Goal: Task Accomplishment & Management: Manage account settings

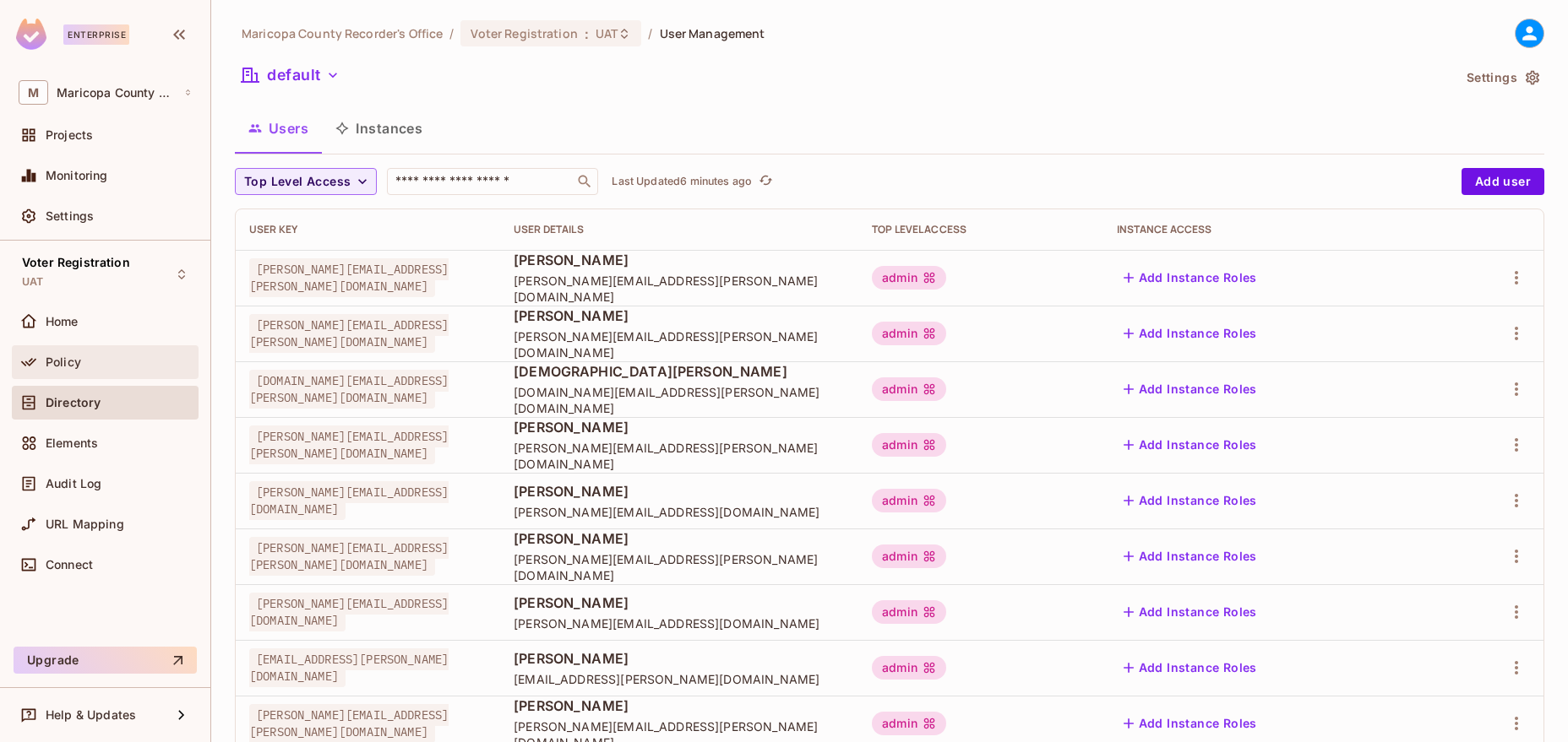
click at [63, 352] on div "Policy" at bounding box center [105, 362] width 173 height 21
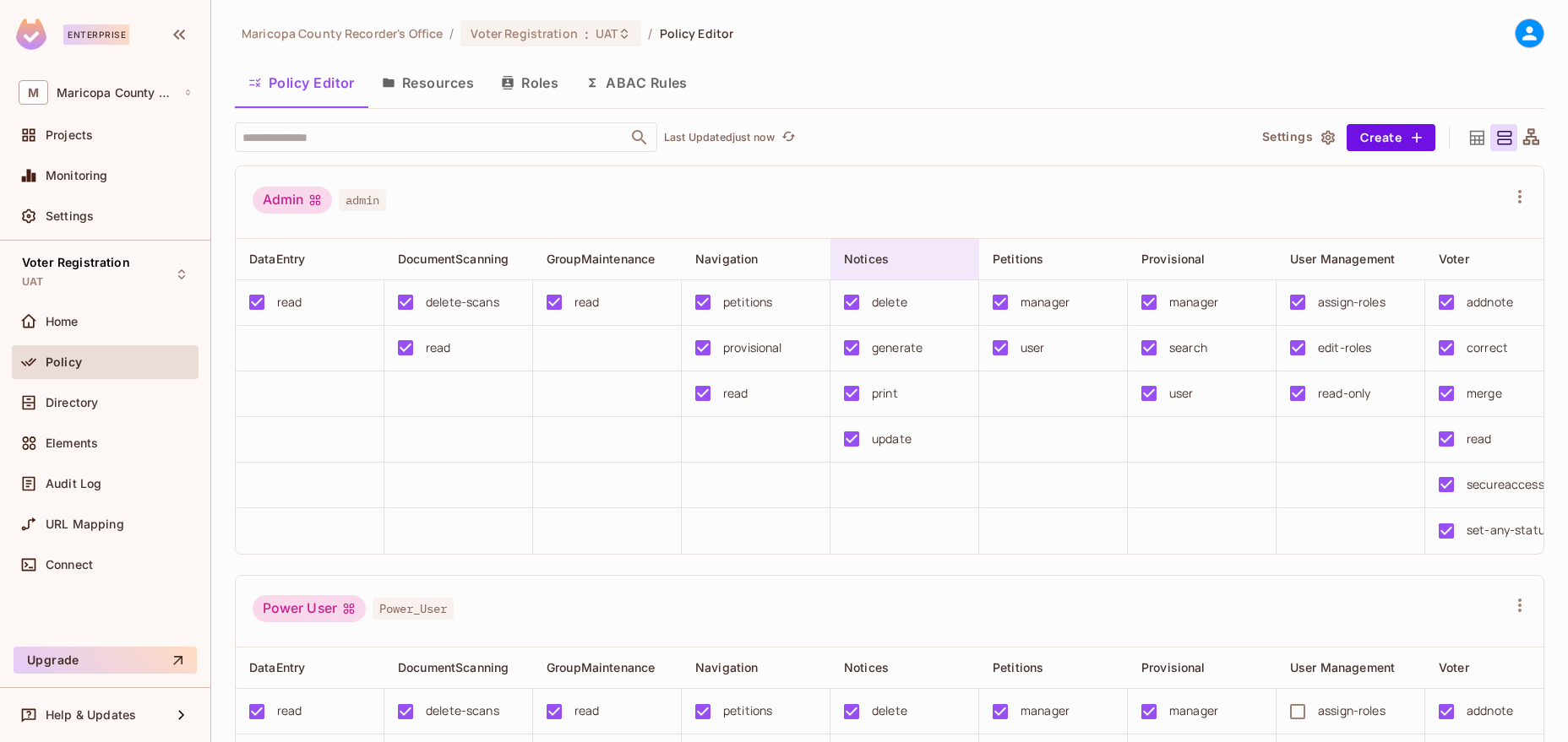
click at [852, 260] on span "Notices" at bounding box center [866, 259] width 45 height 15
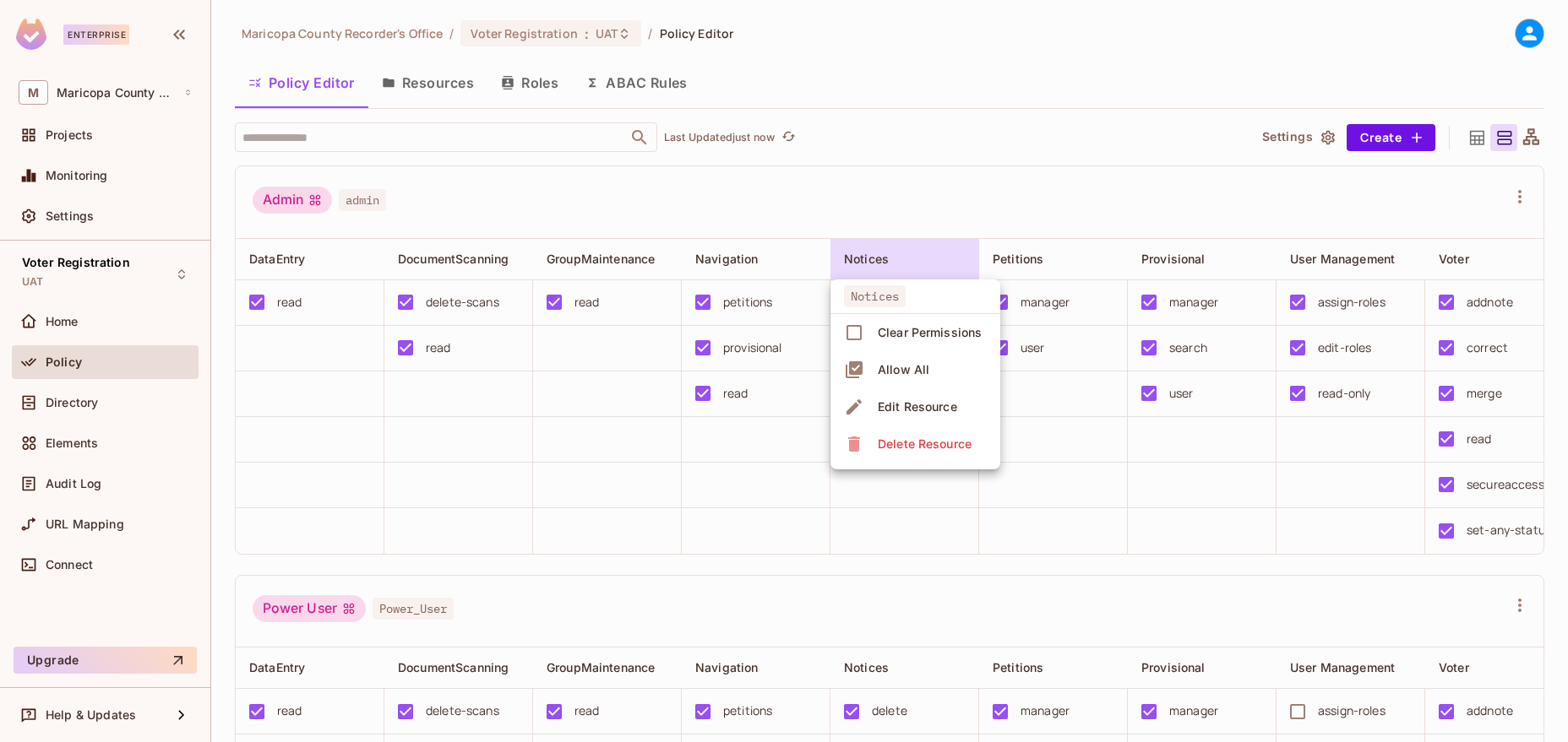
click at [910, 399] on div "Edit Resource" at bounding box center [917, 407] width 80 height 17
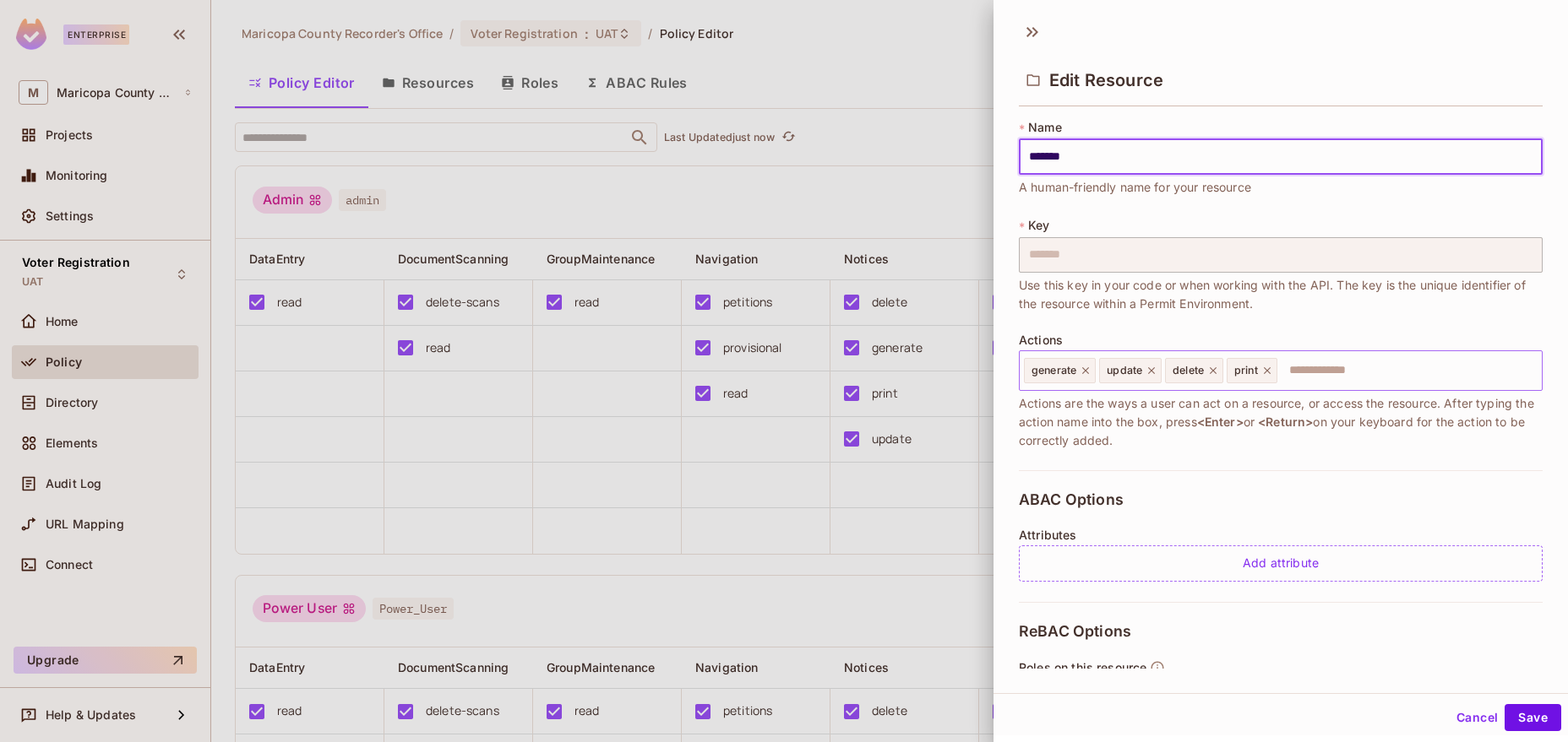
click at [1332, 368] on input "text" at bounding box center [1406, 370] width 256 height 33
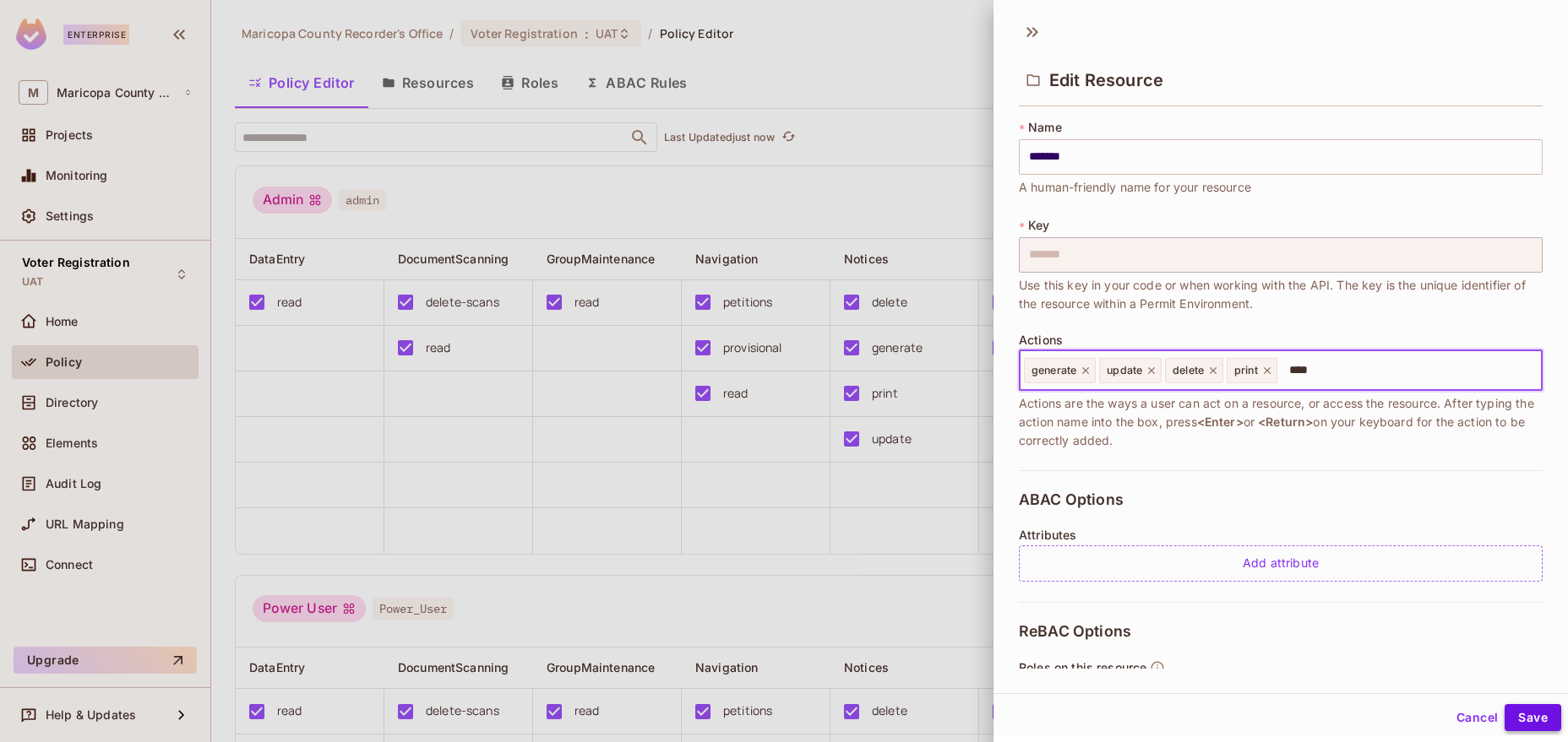
type input "****"
click at [1536, 720] on button "Save" at bounding box center [1533, 718] width 57 height 27
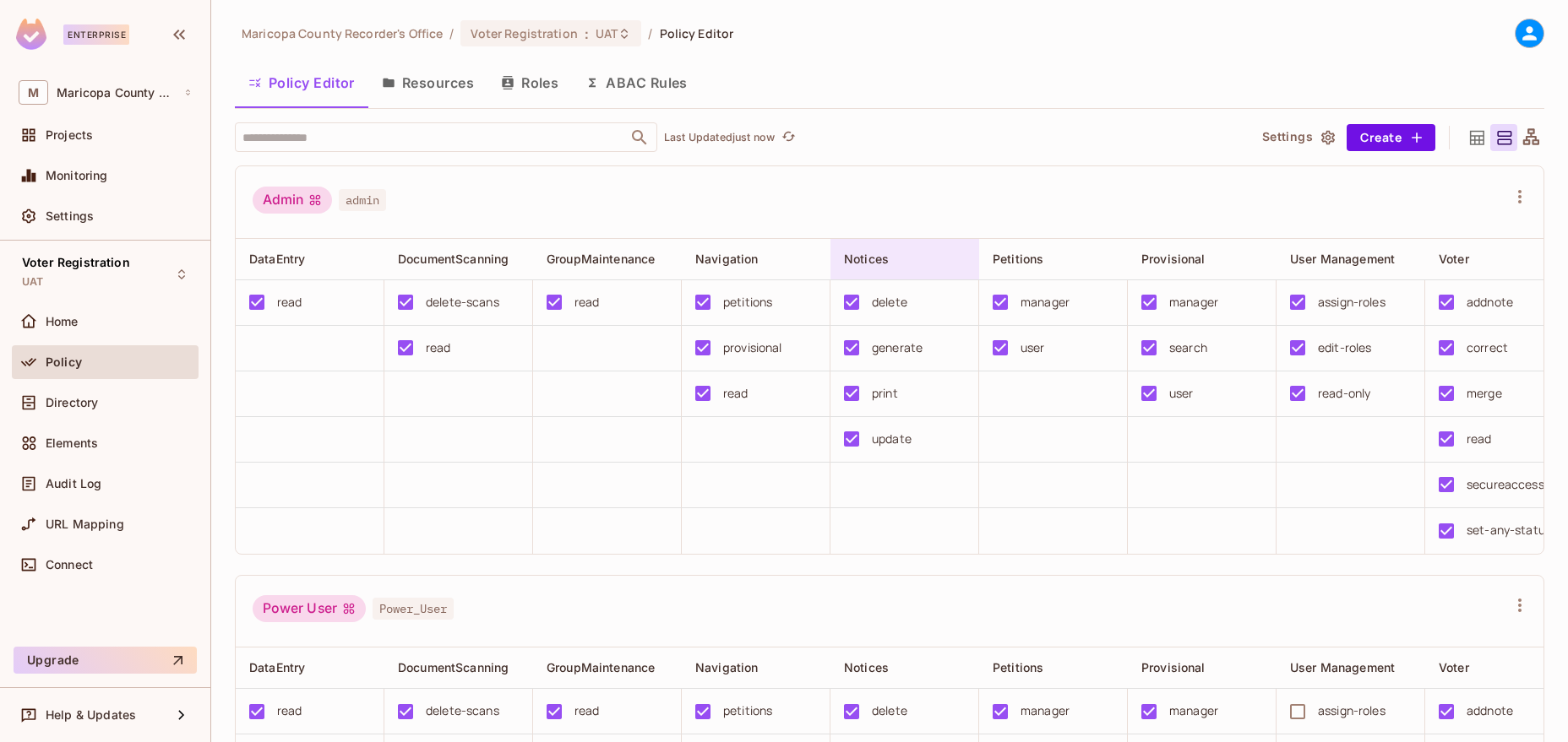
click at [907, 256] on div "Notices" at bounding box center [900, 260] width 111 height 17
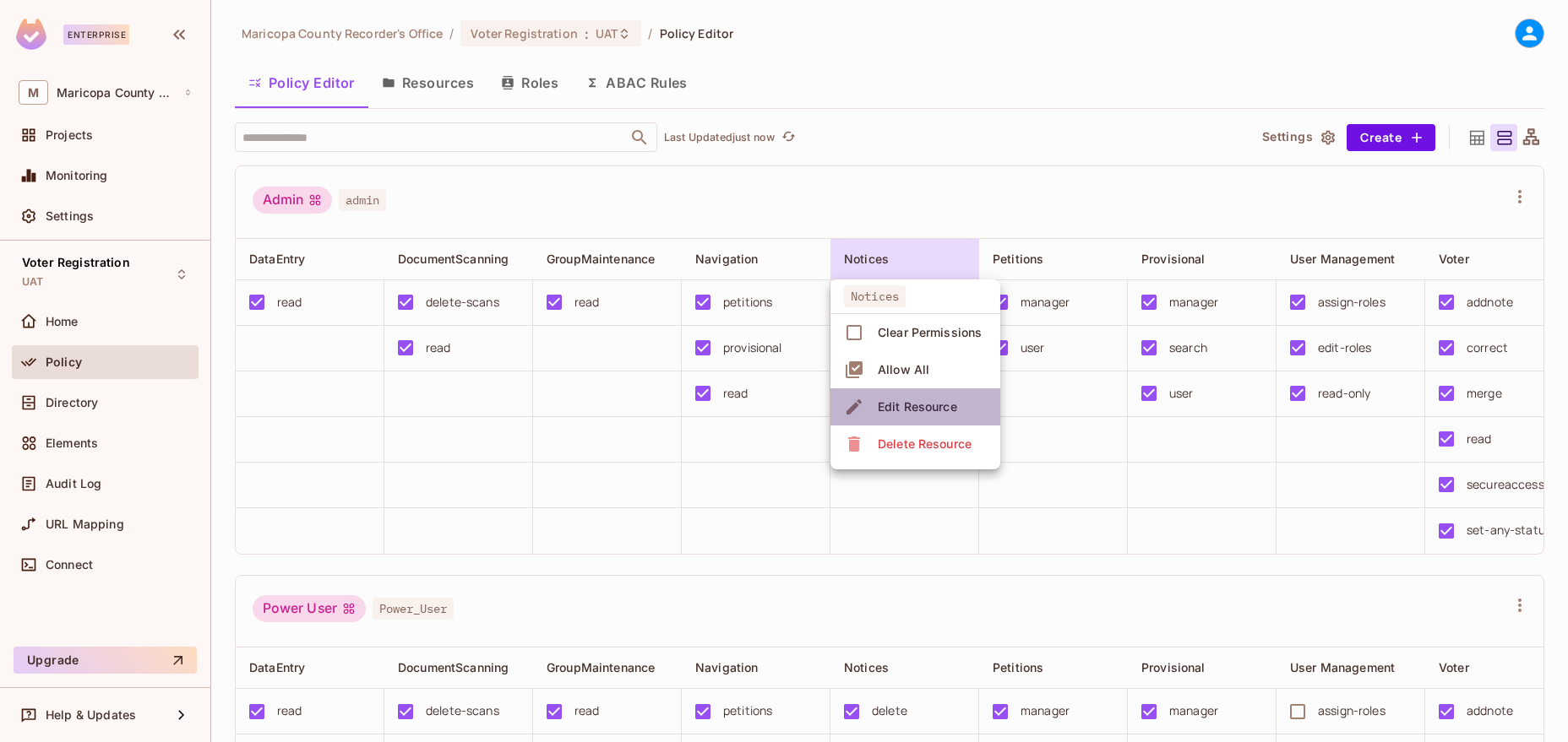
click at [919, 401] on div "Edit Resource" at bounding box center [917, 407] width 80 height 17
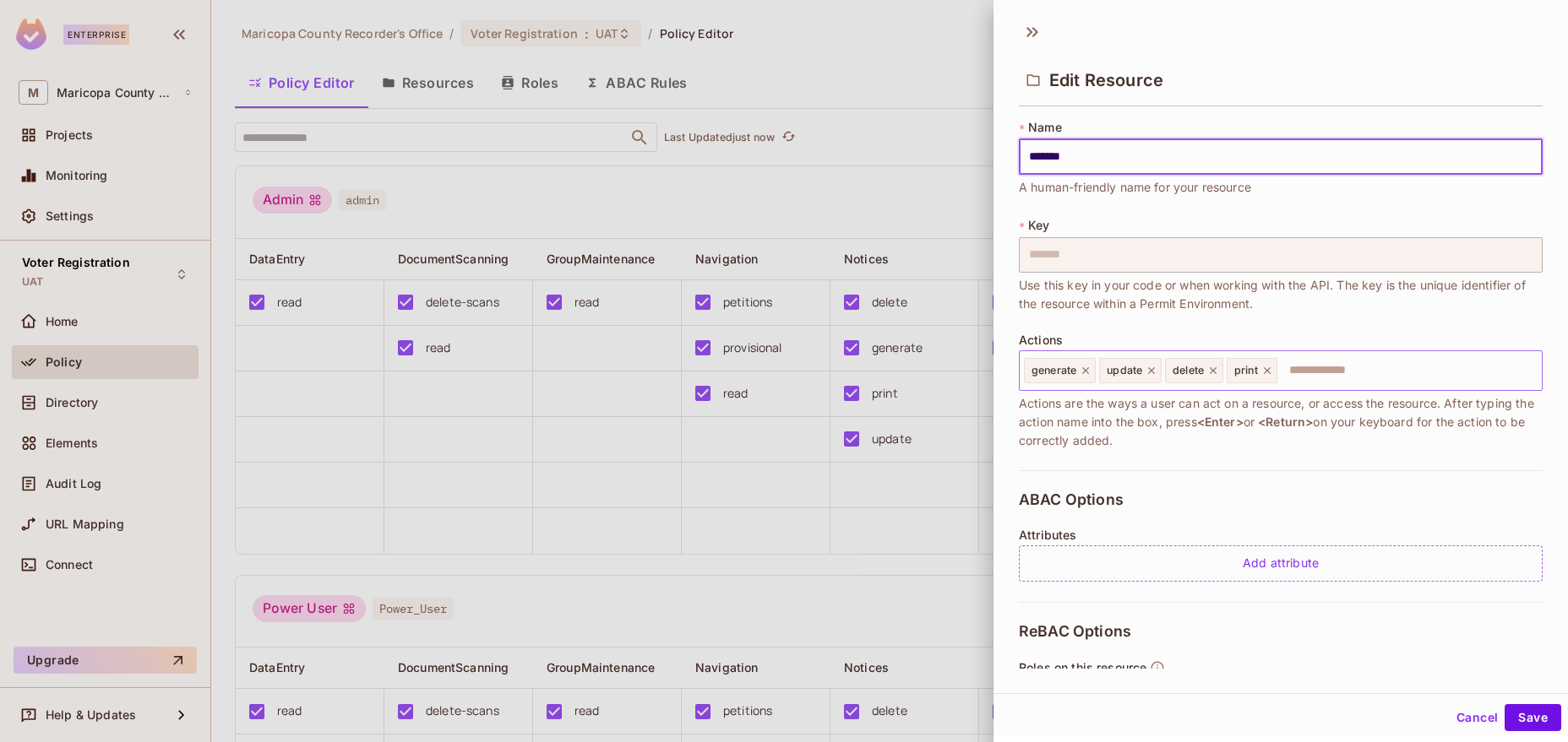
click at [1319, 367] on input "text" at bounding box center [1406, 370] width 256 height 33
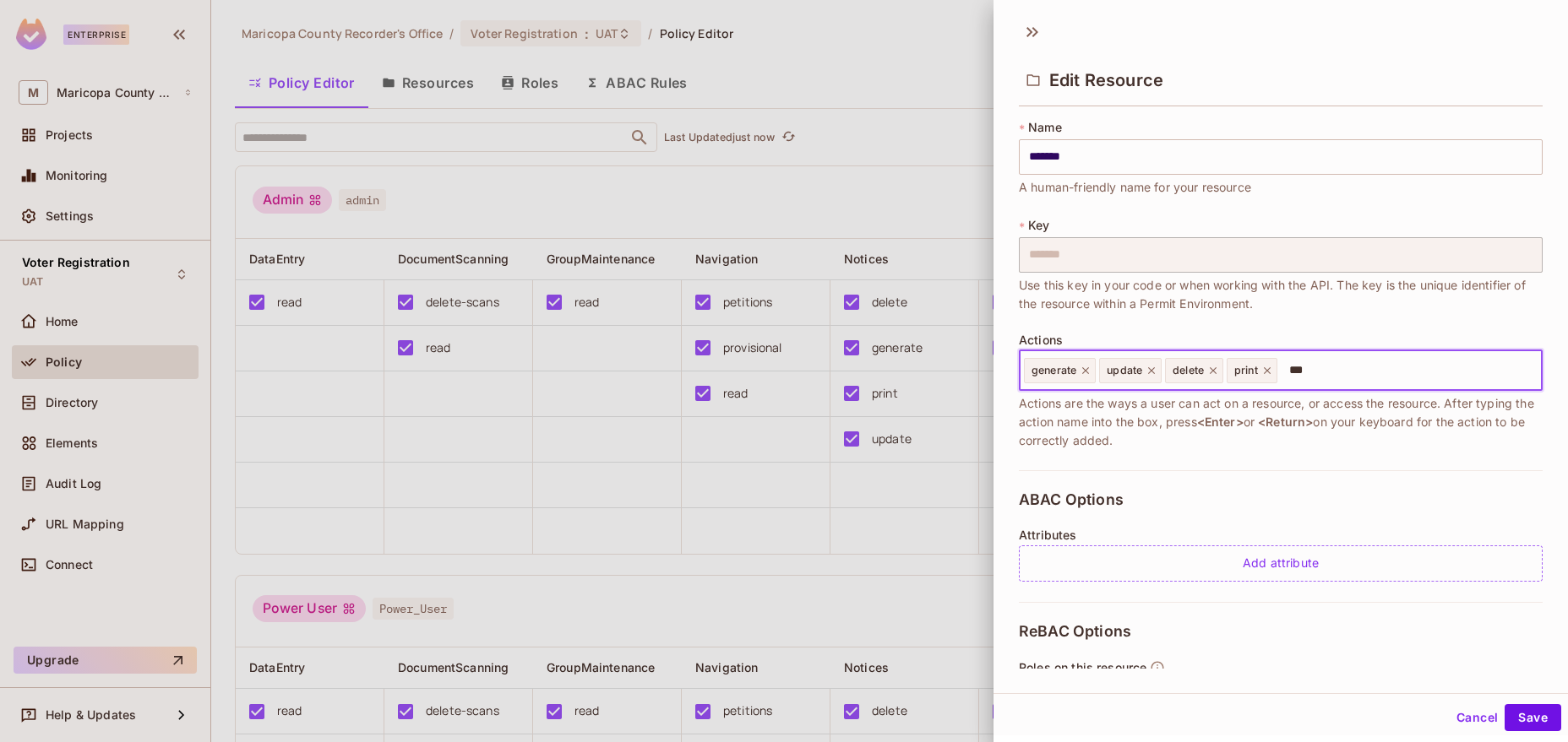
type input "****"
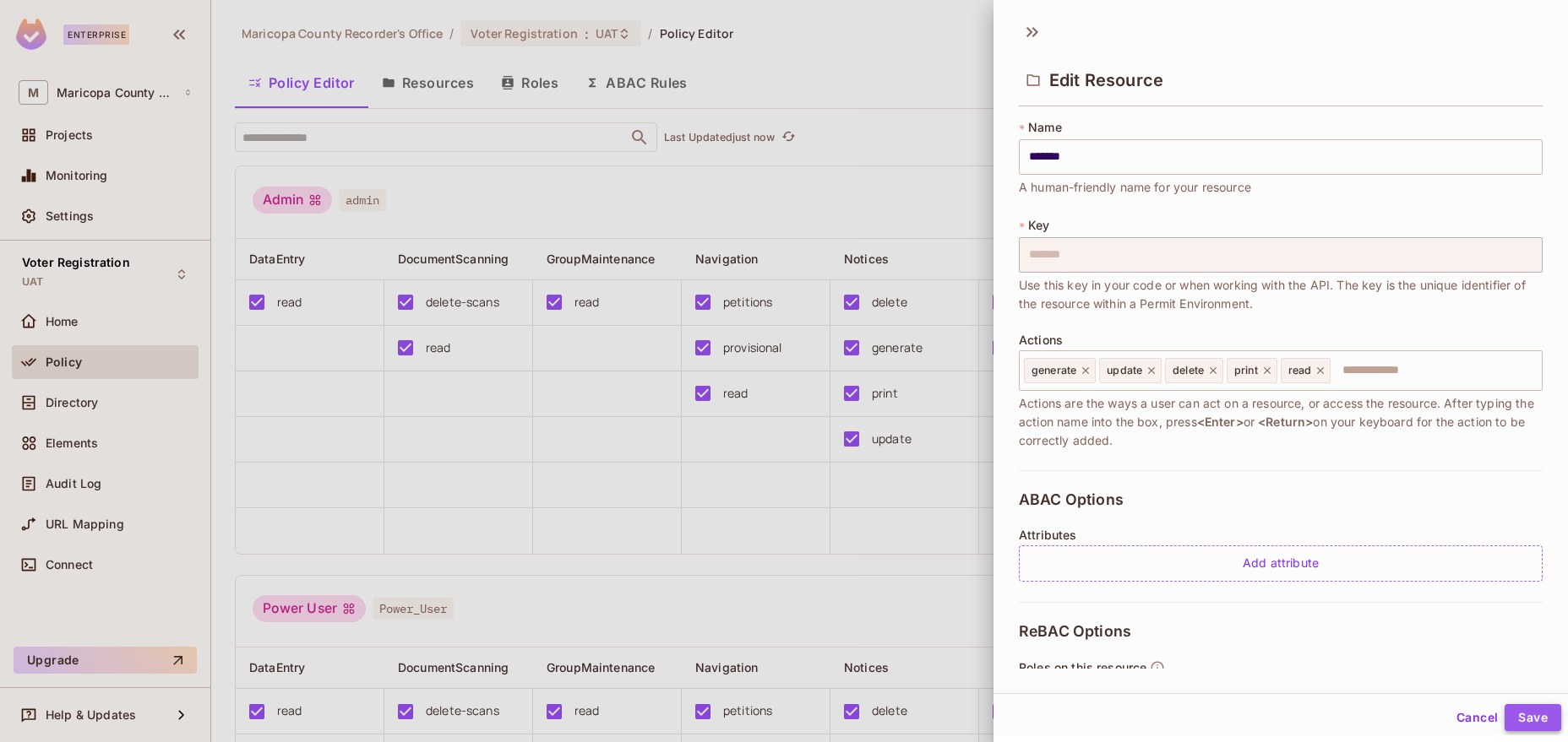
click at [1547, 727] on button "Save" at bounding box center [1533, 718] width 57 height 27
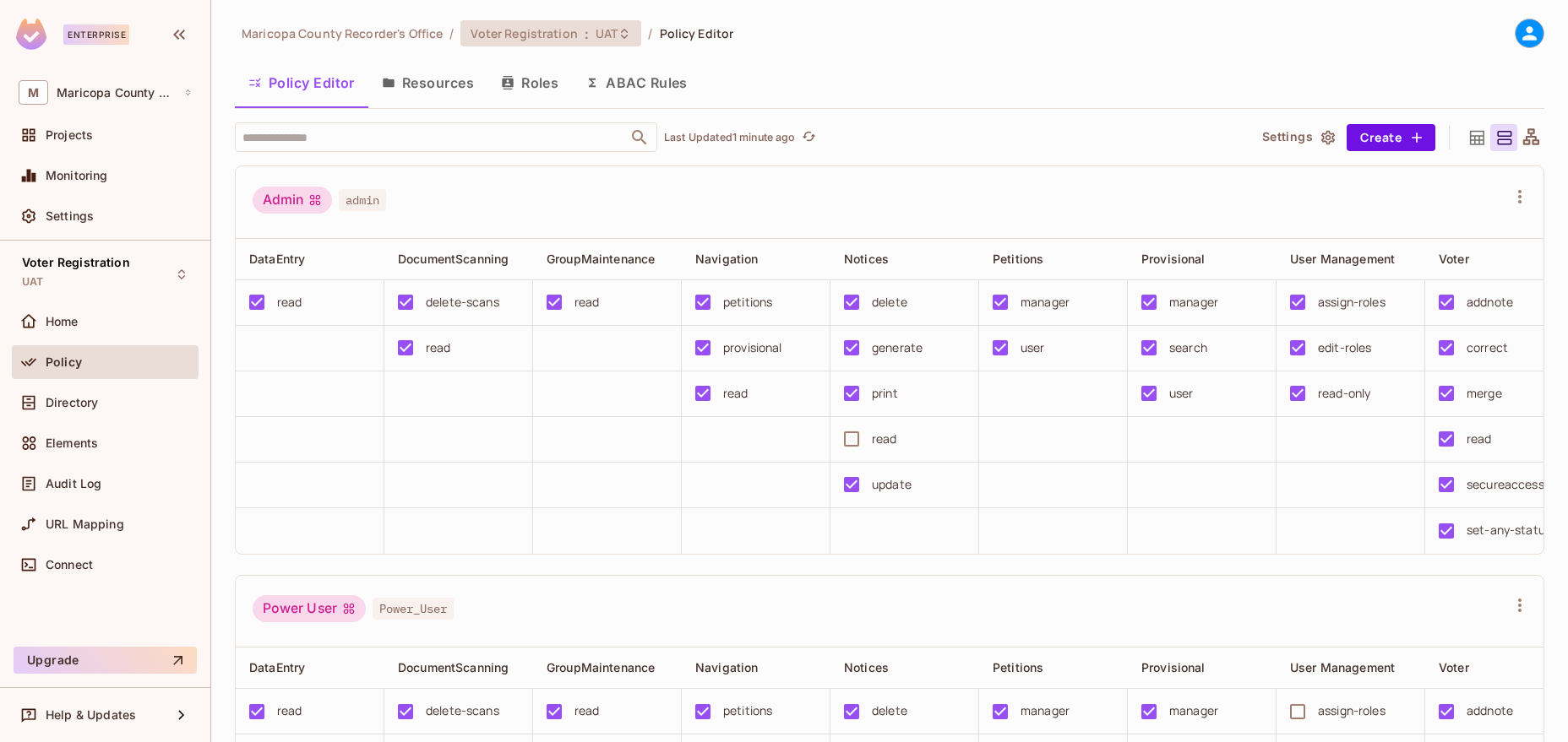
click at [598, 33] on span "UAT" at bounding box center [607, 33] width 22 height 16
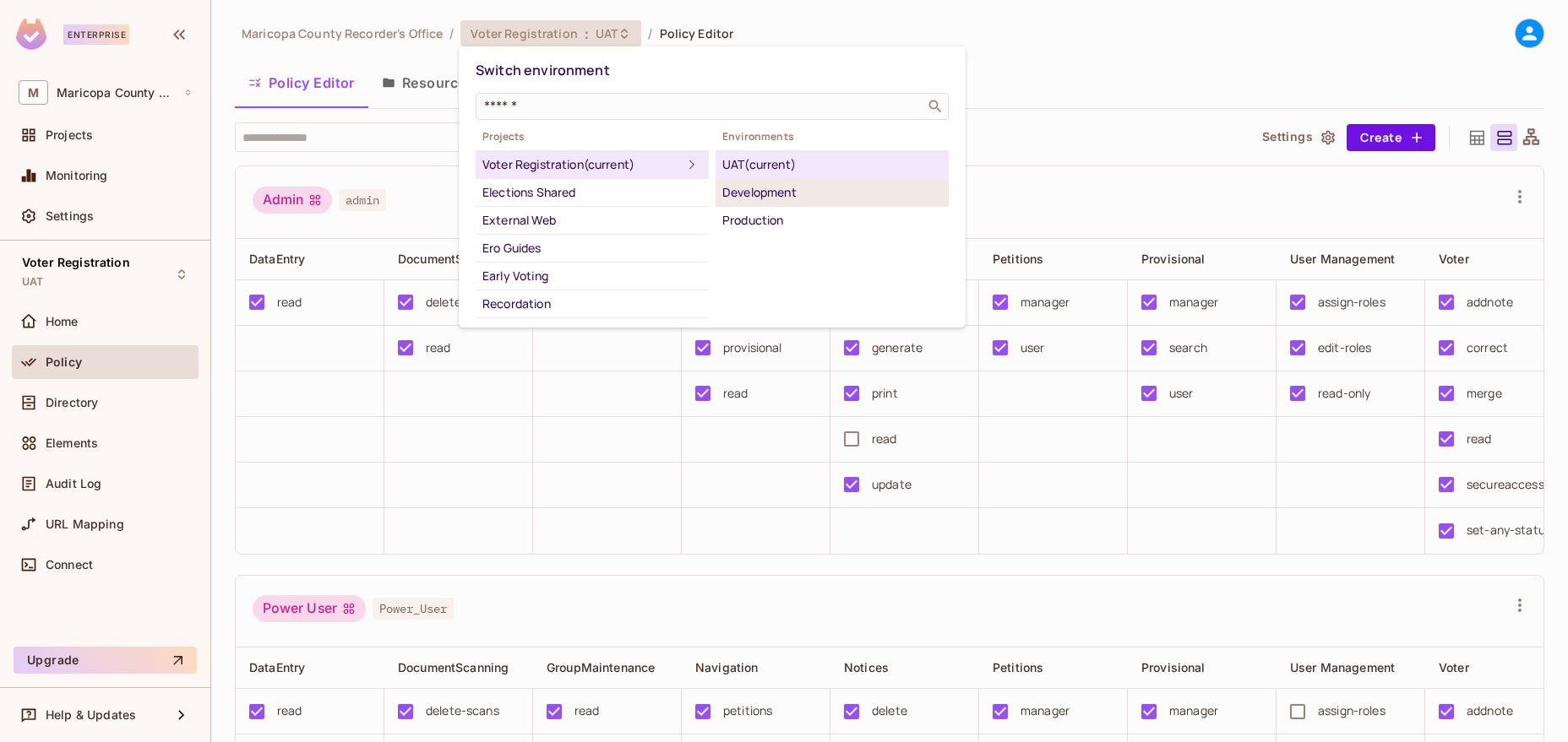
click at [767, 185] on div "Development" at bounding box center [832, 193] width 219 height 21
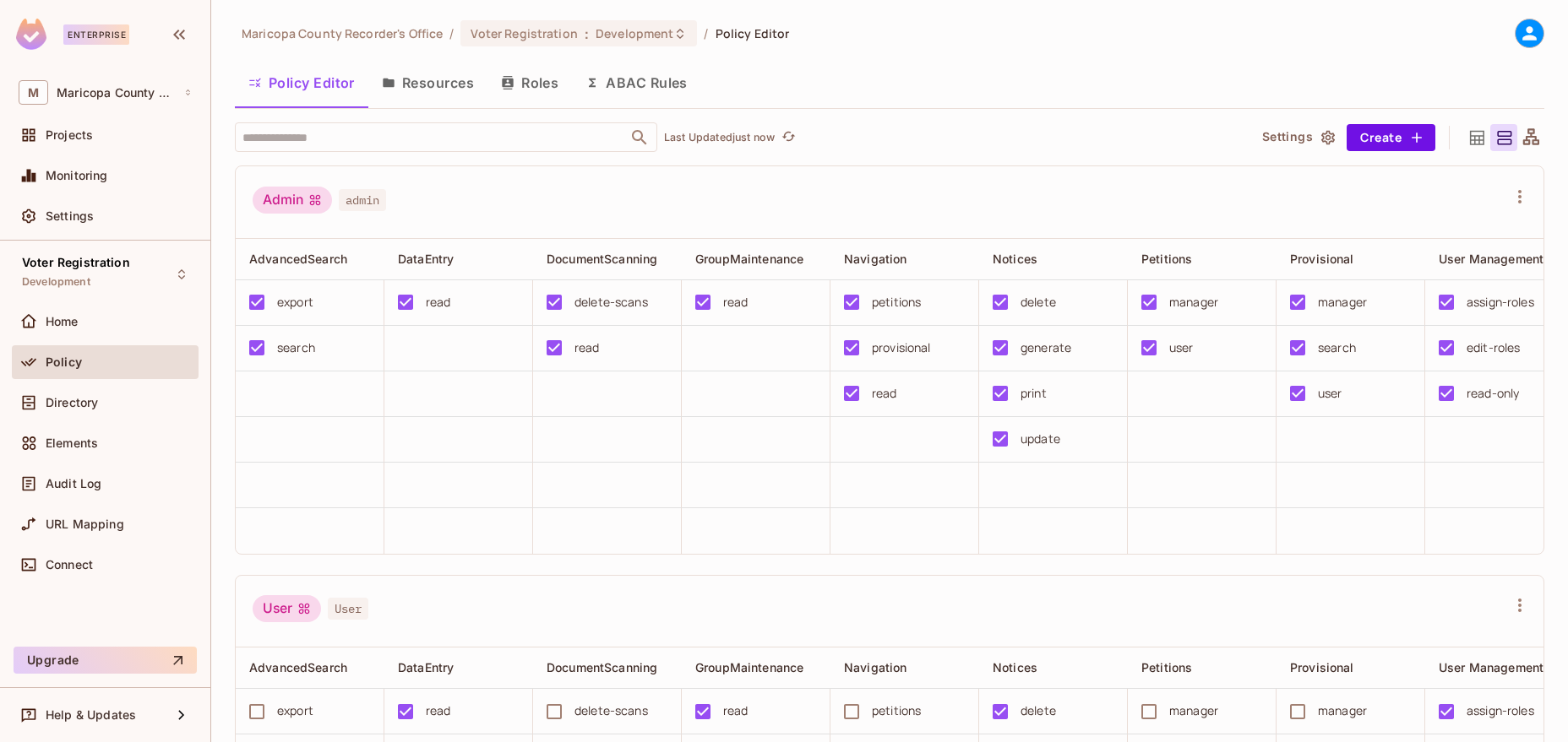
click at [1003, 234] on div "Admin admin" at bounding box center [889, 202] width 1308 height 73
click at [1014, 247] on div "Notices" at bounding box center [1052, 259] width 148 height 40
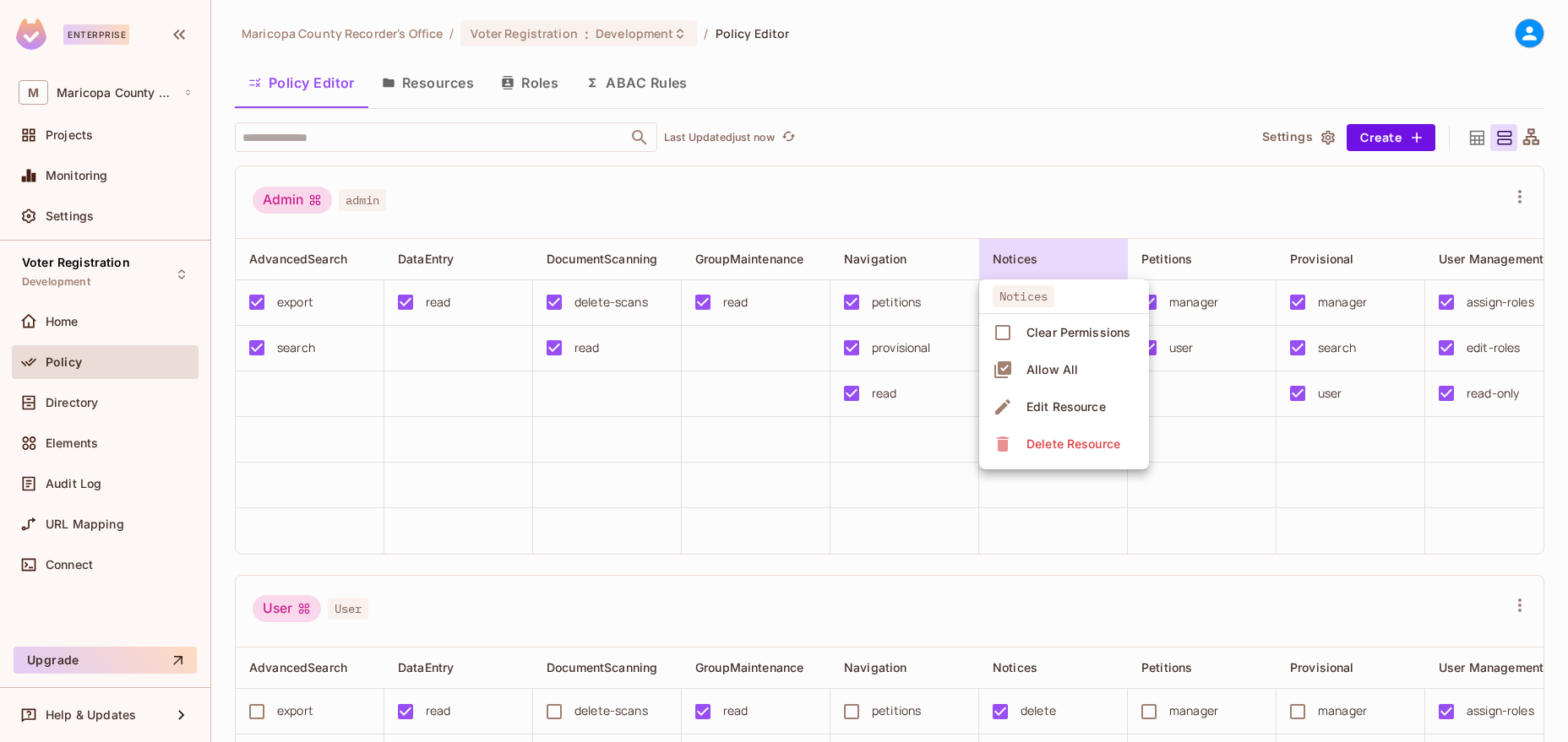
click at [1065, 402] on div "Edit Resource" at bounding box center [1066, 407] width 80 height 17
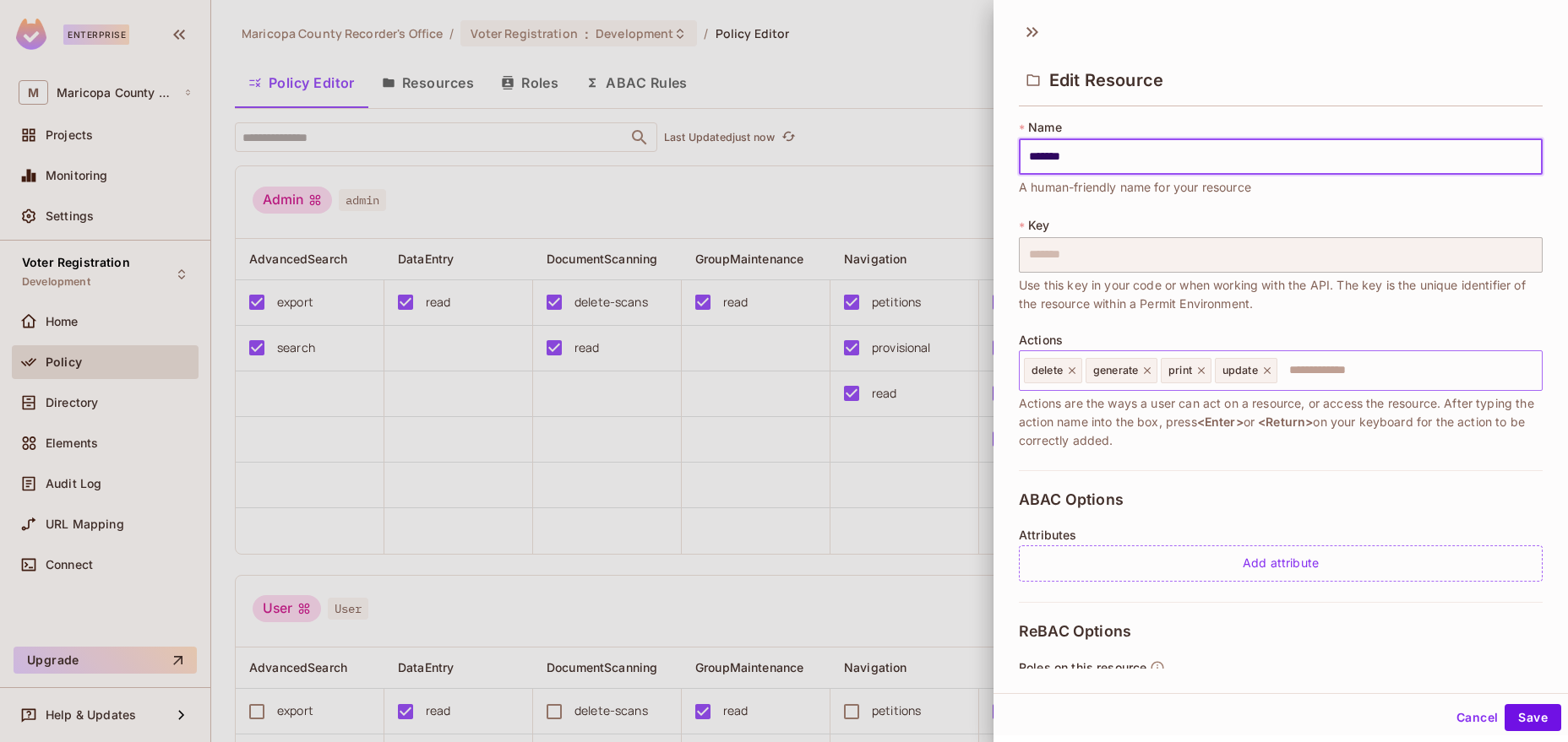
click at [1327, 359] on div "delete generate print update ​" at bounding box center [1280, 370] width 524 height 40
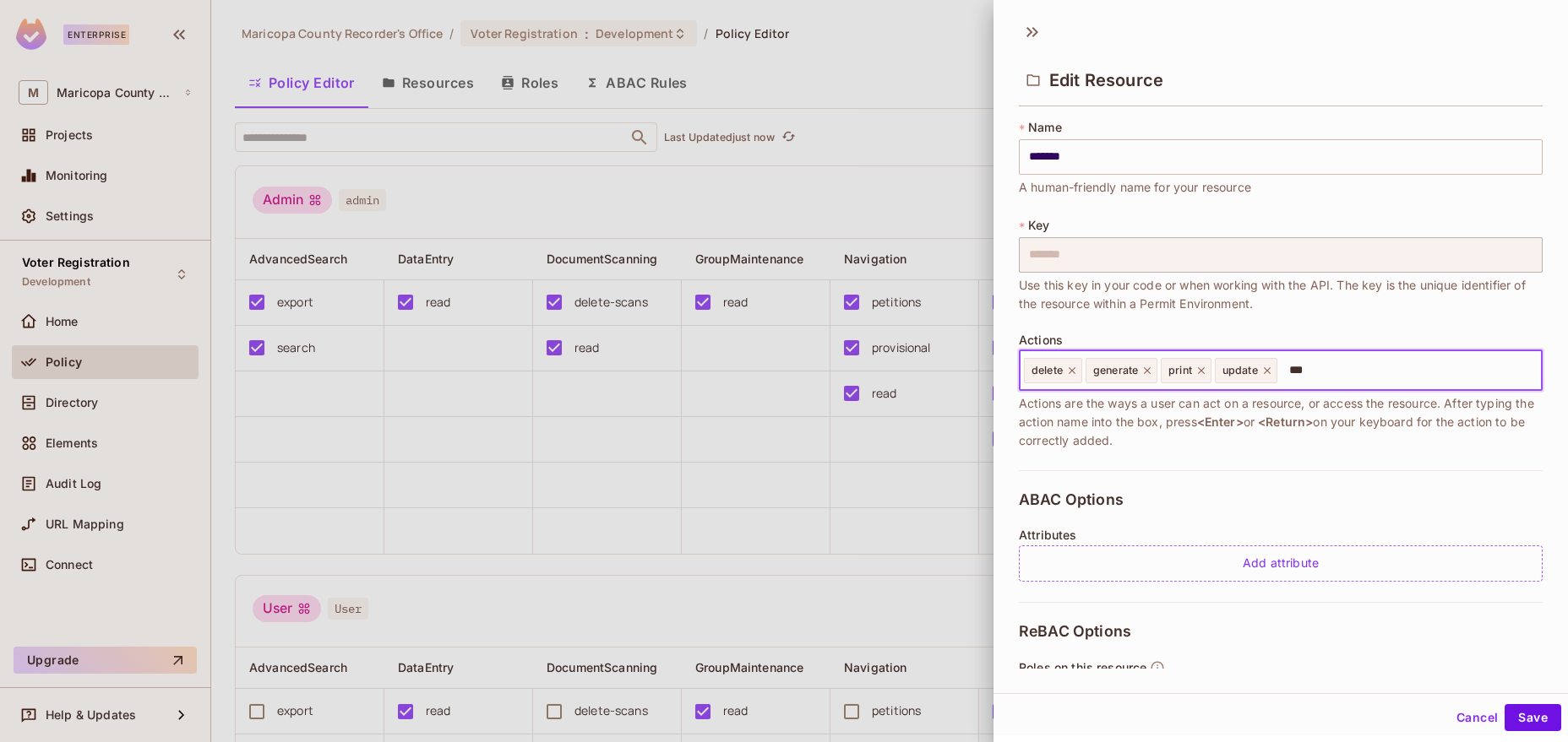
type input "****"
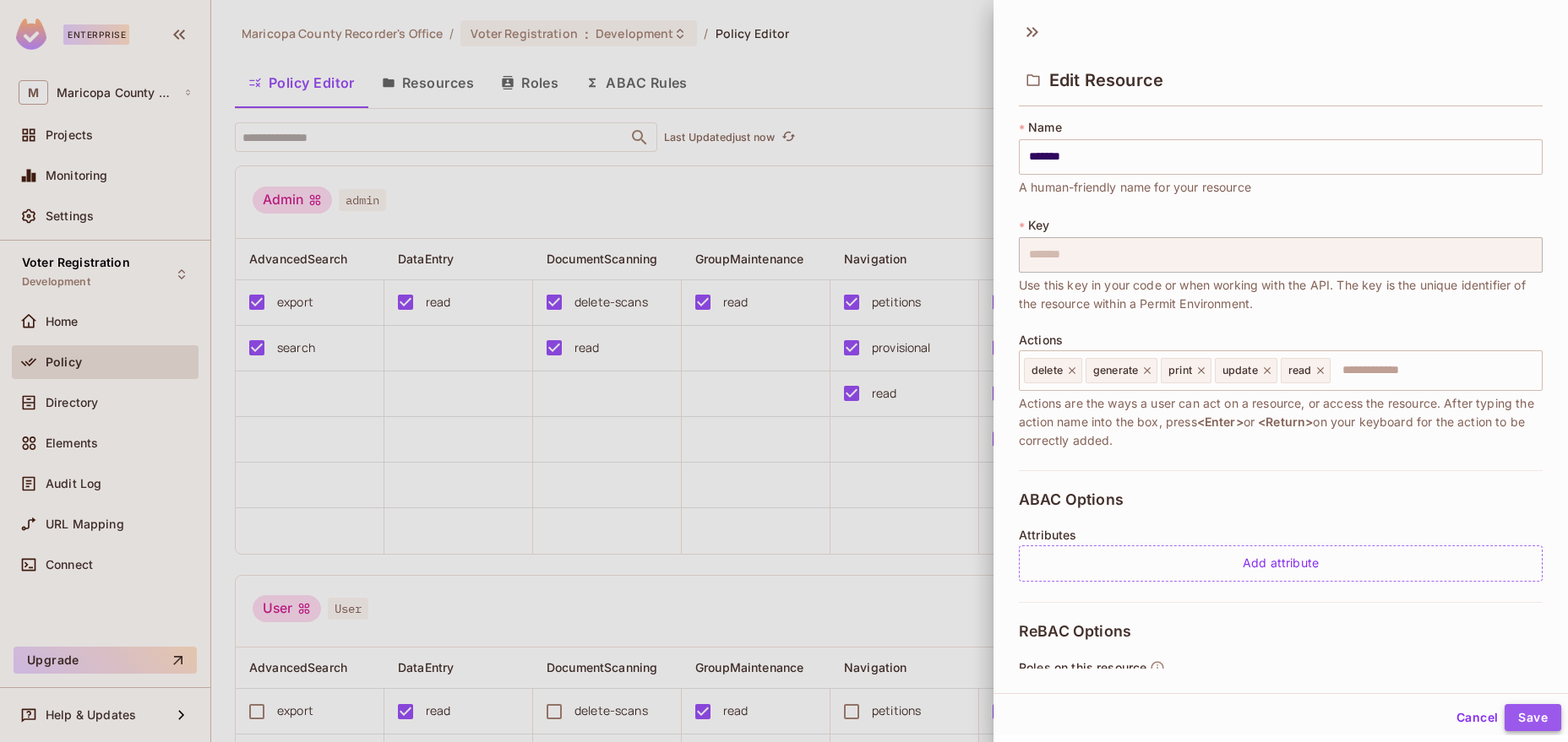
click at [1541, 723] on button "Save" at bounding box center [1533, 718] width 57 height 27
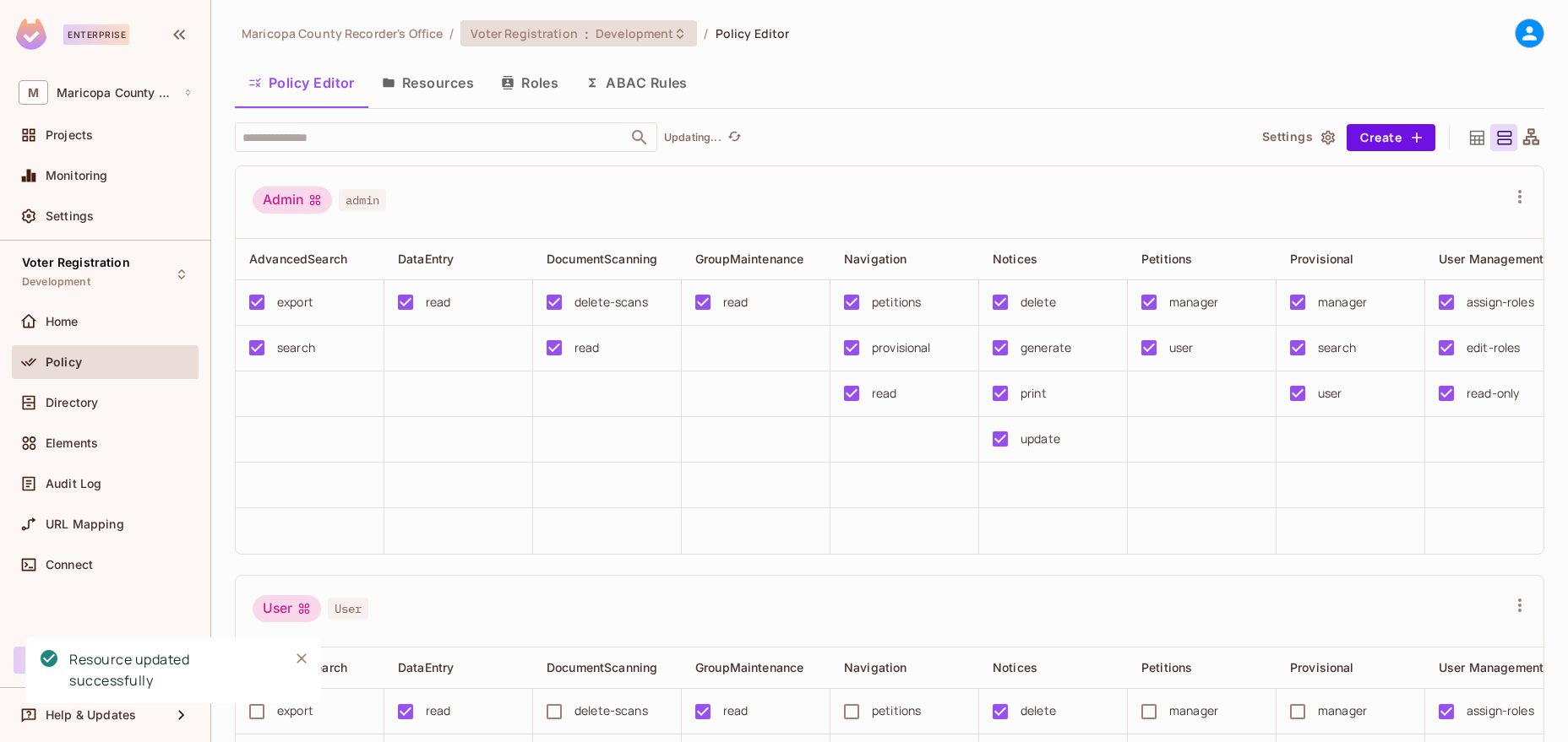
click at [652, 21] on div "Voter Registration : Development" at bounding box center [578, 33] width 236 height 27
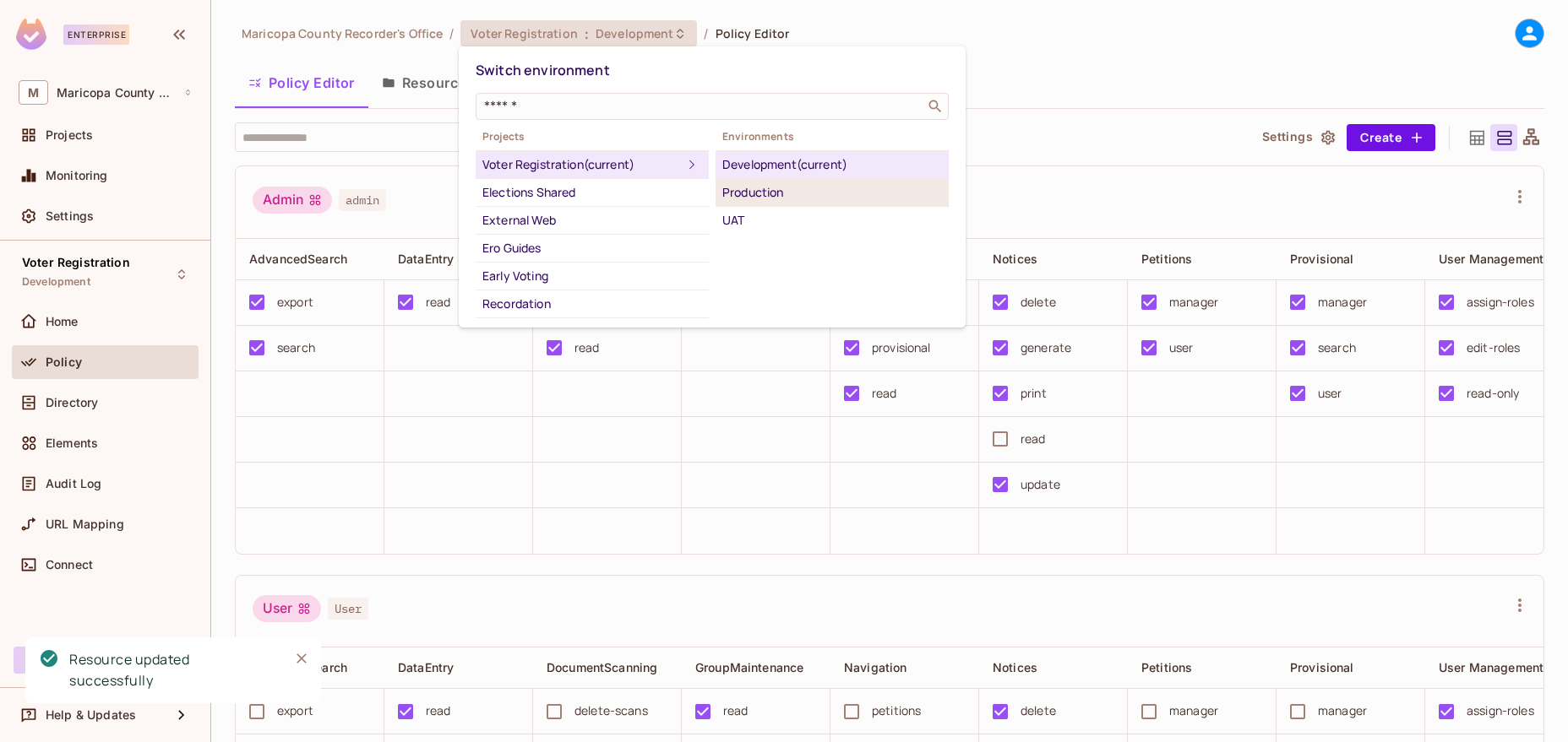
click at [745, 192] on div "Production" at bounding box center [832, 193] width 219 height 21
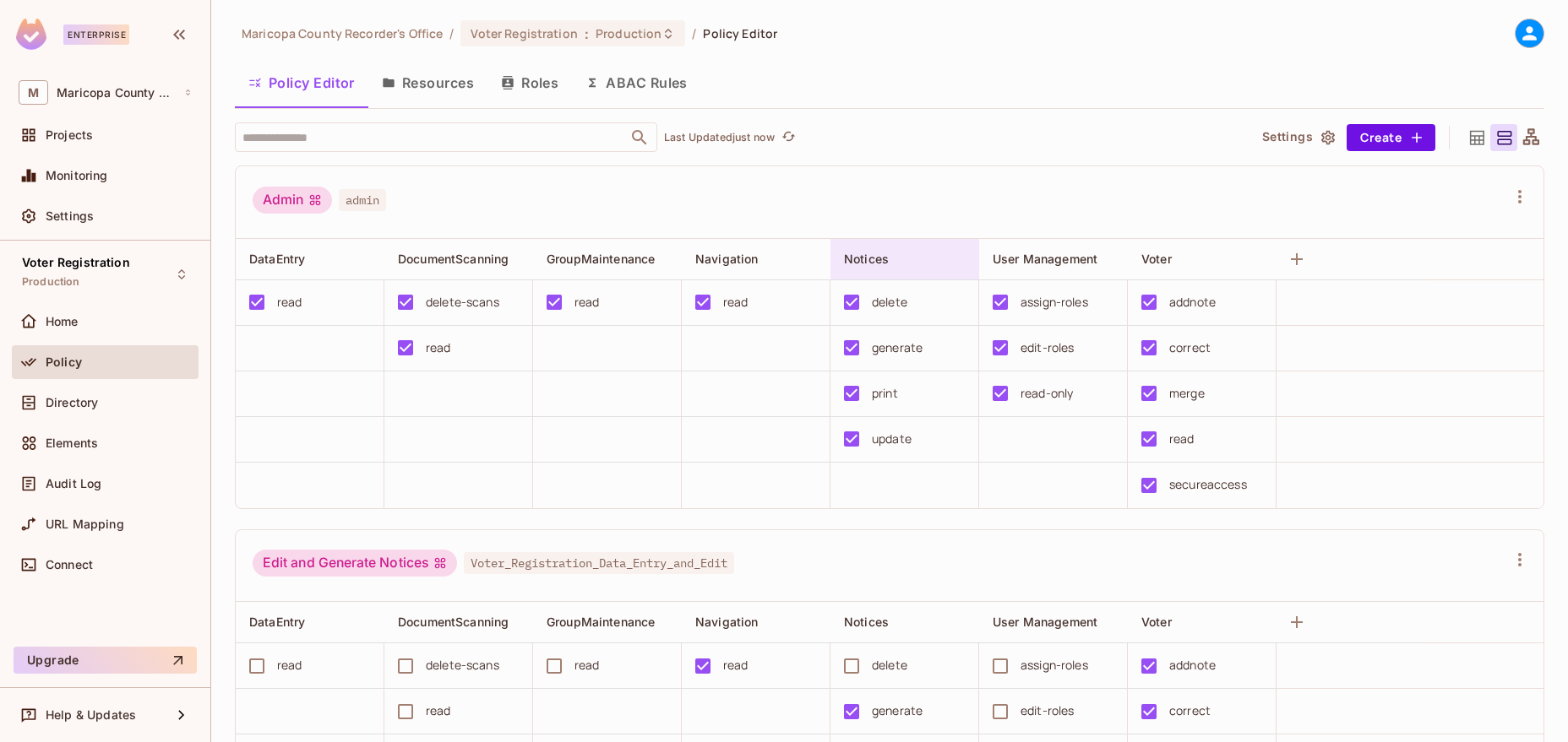
click at [905, 259] on div "Notices" at bounding box center [900, 260] width 111 height 17
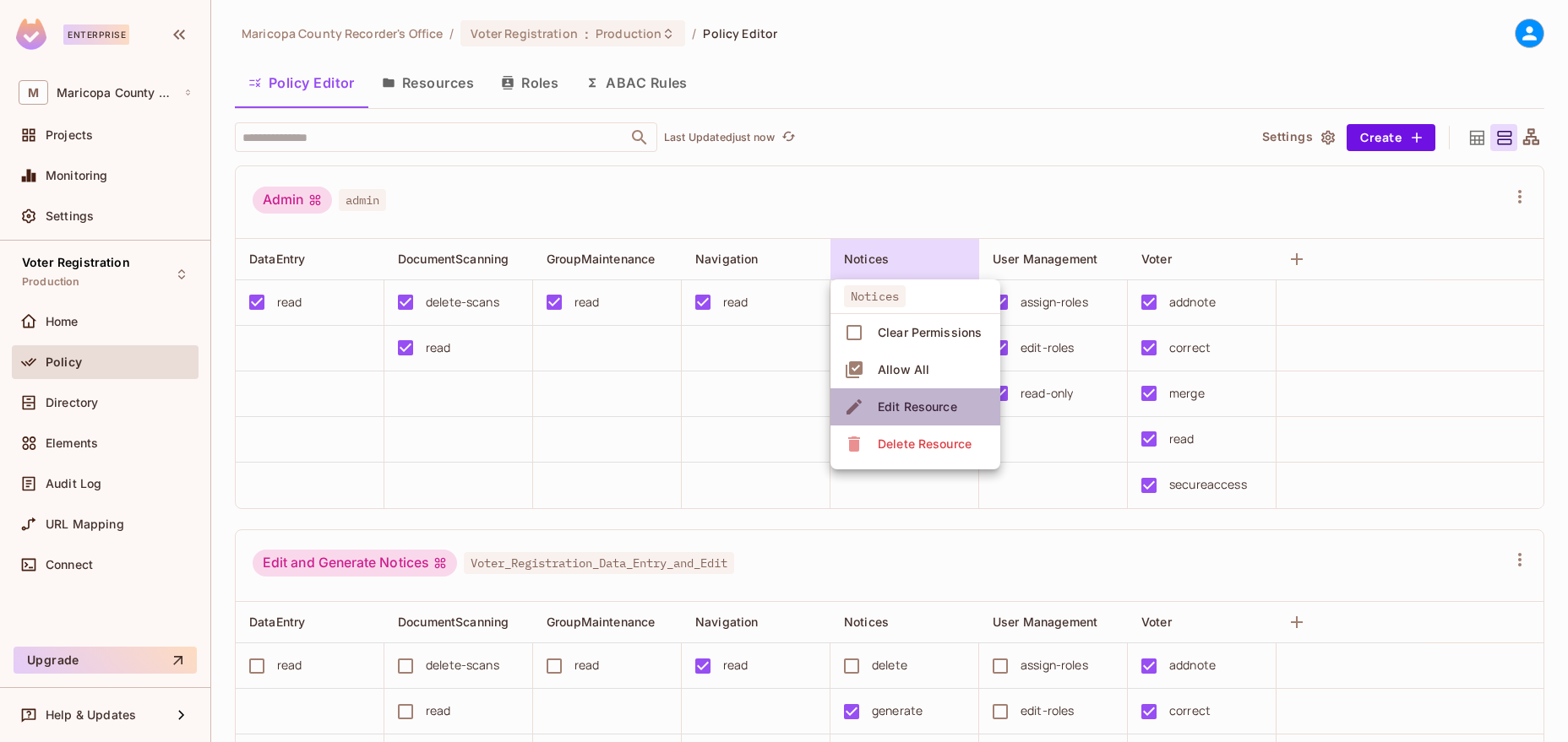
click at [922, 406] on div "Edit Resource" at bounding box center [917, 407] width 80 height 17
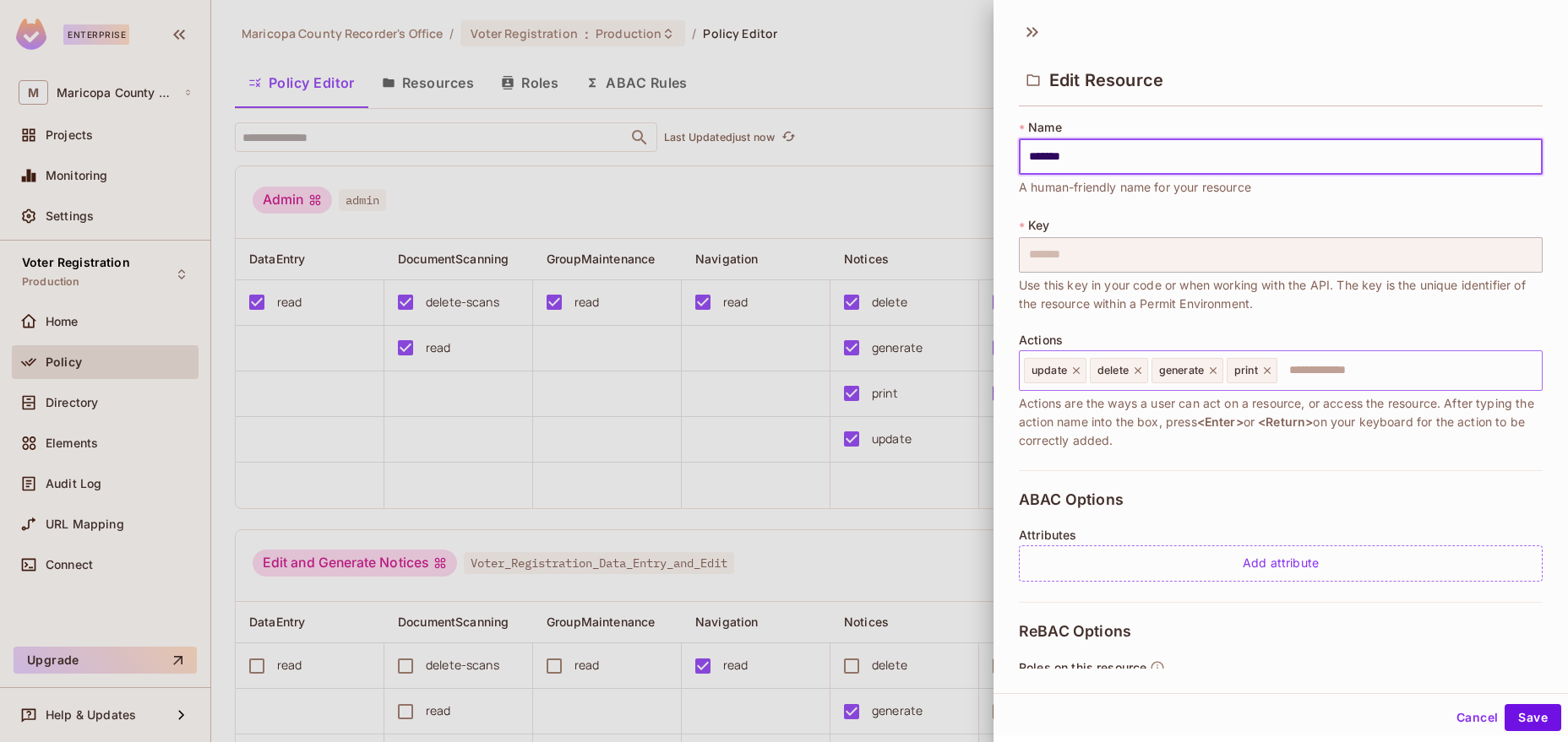
click at [1330, 368] on input "text" at bounding box center [1406, 370] width 256 height 33
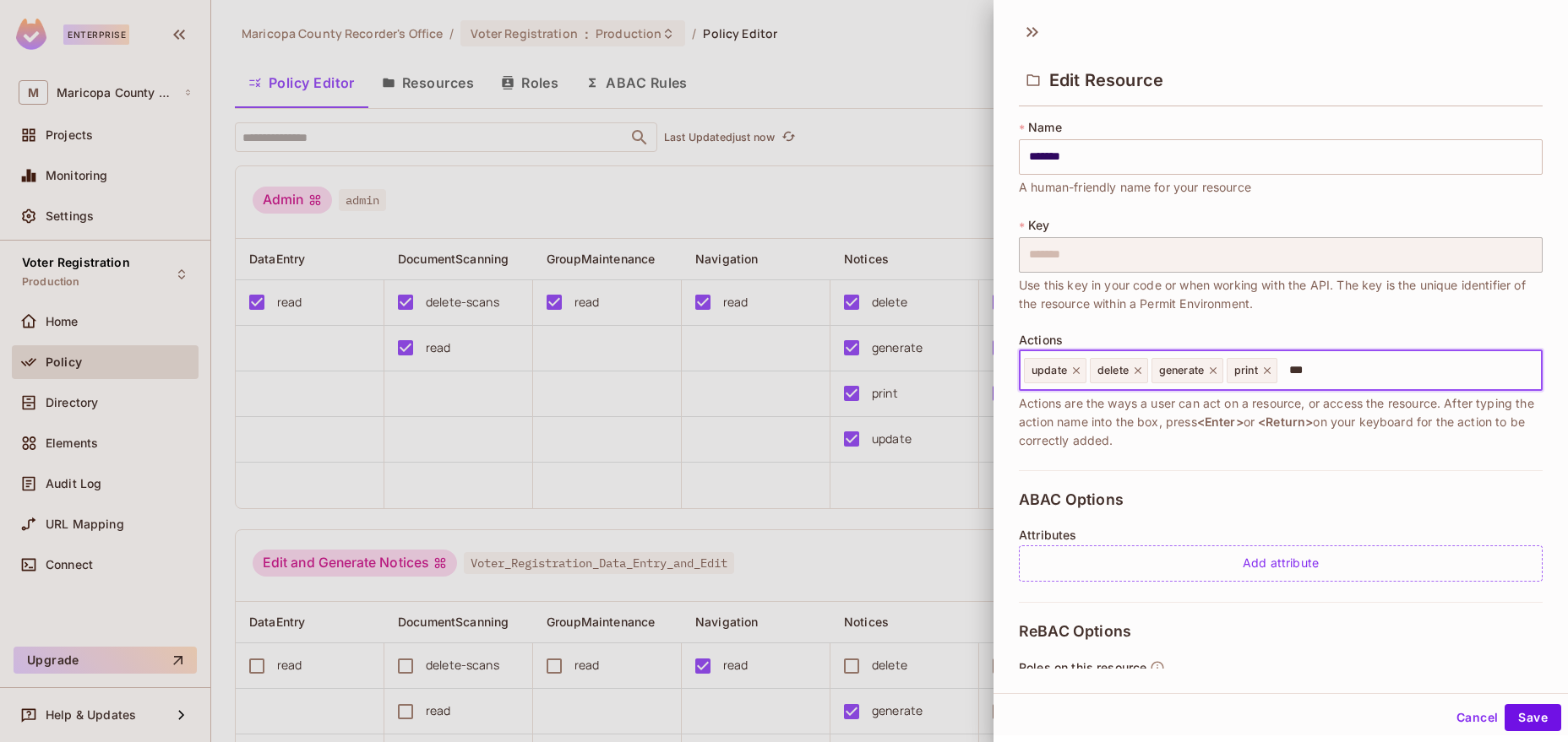
type input "****"
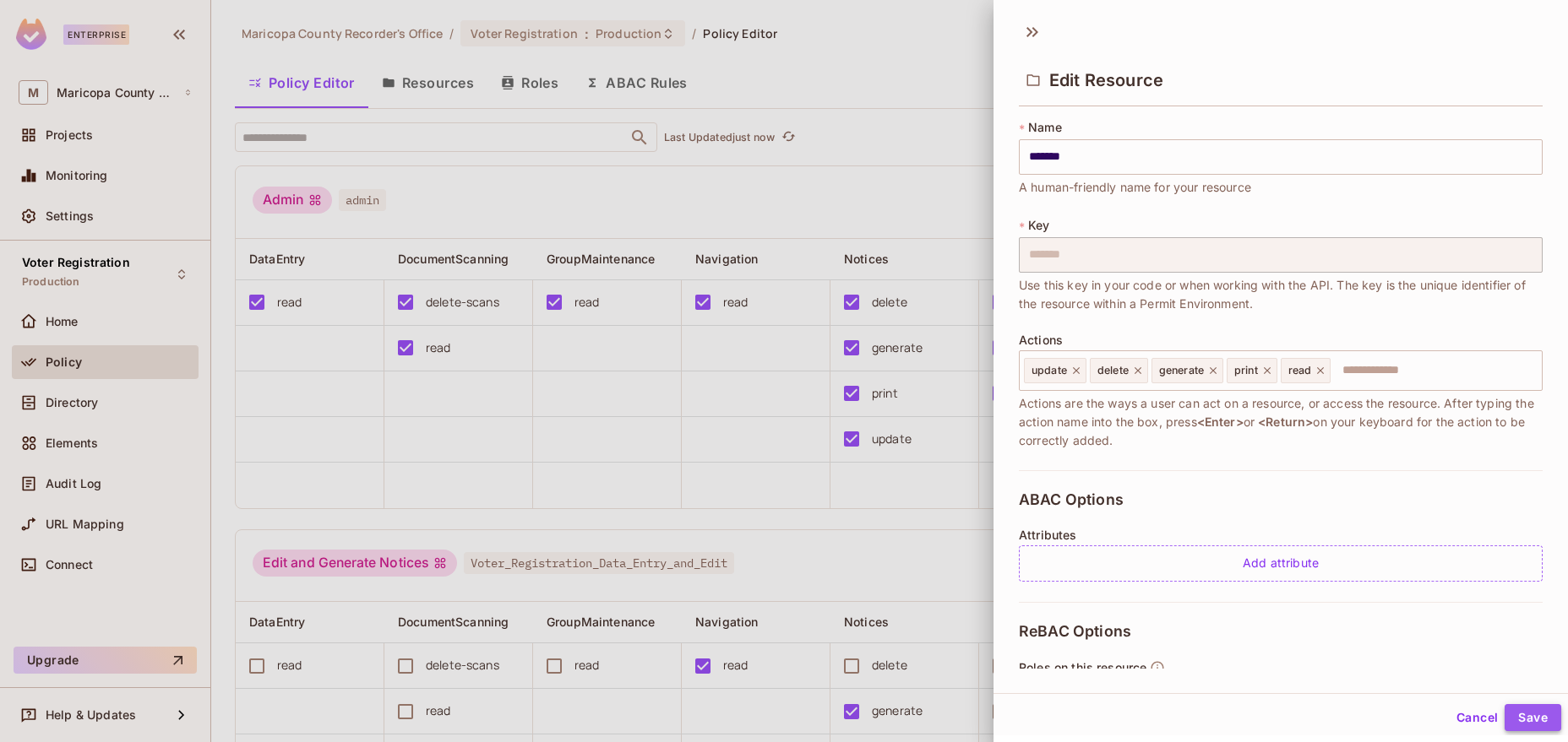
click at [1532, 720] on button "Save" at bounding box center [1533, 718] width 57 height 27
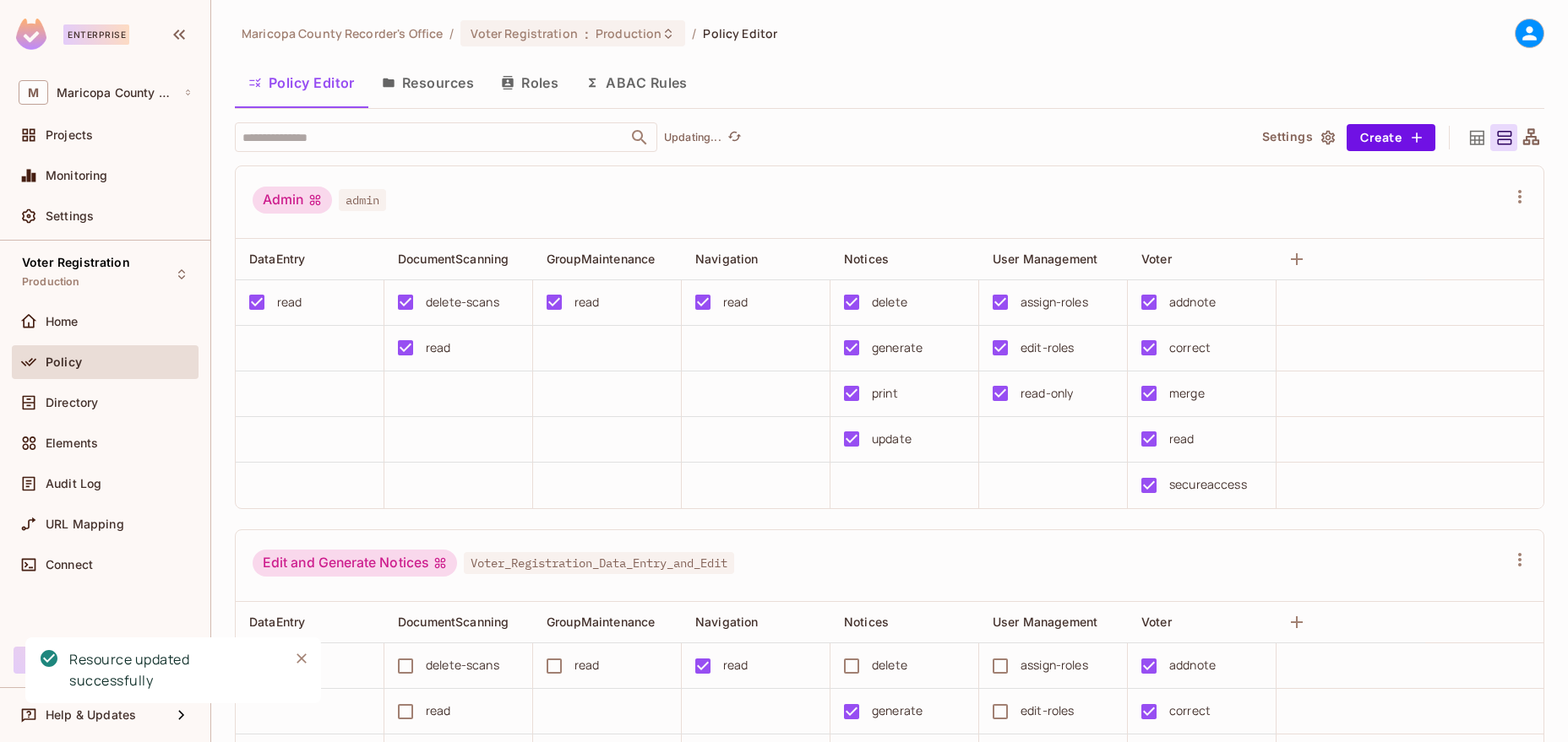
click at [981, 204] on div "Admin admin" at bounding box center [879, 202] width 1254 height 32
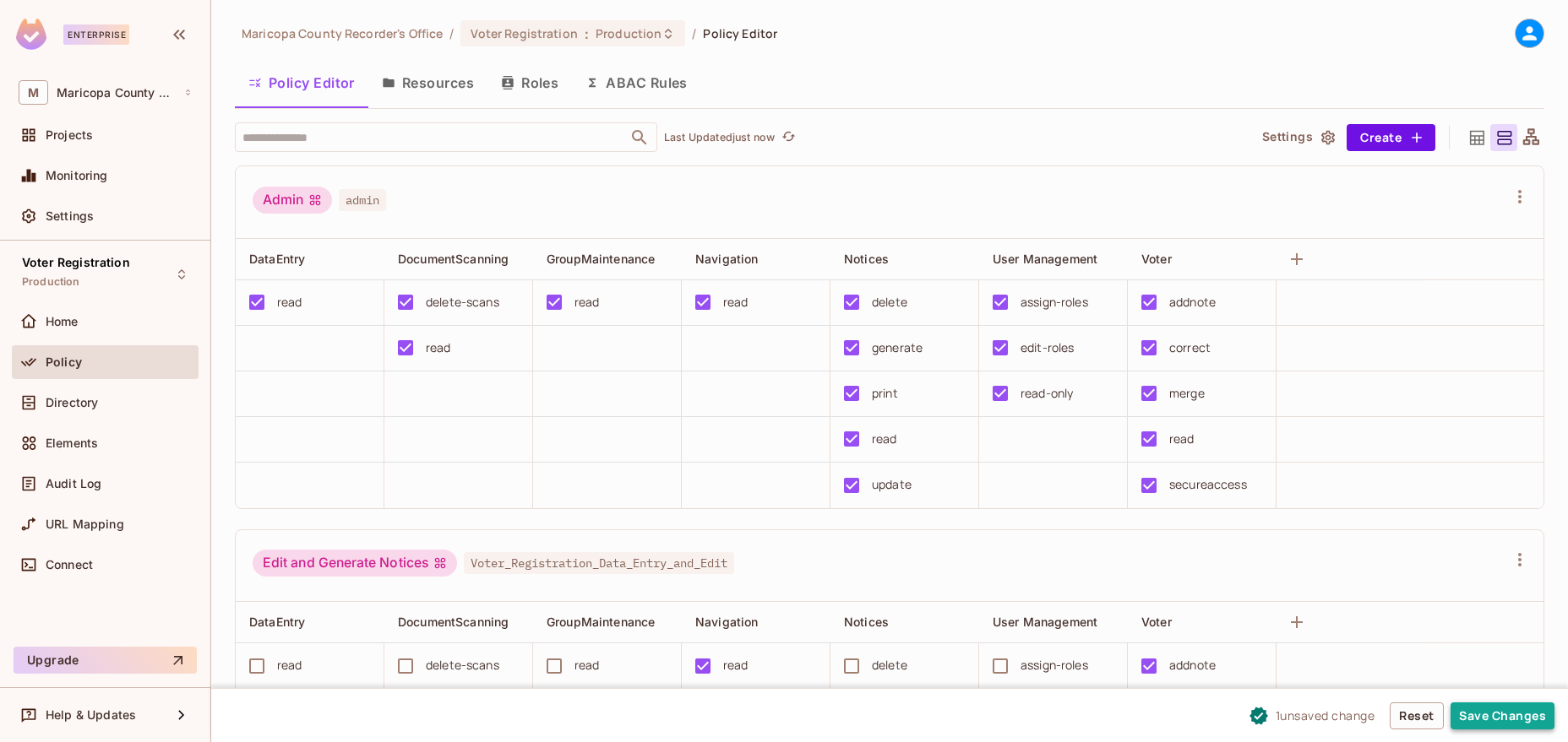
click at [1511, 719] on button "Save Changes" at bounding box center [1502, 716] width 104 height 27
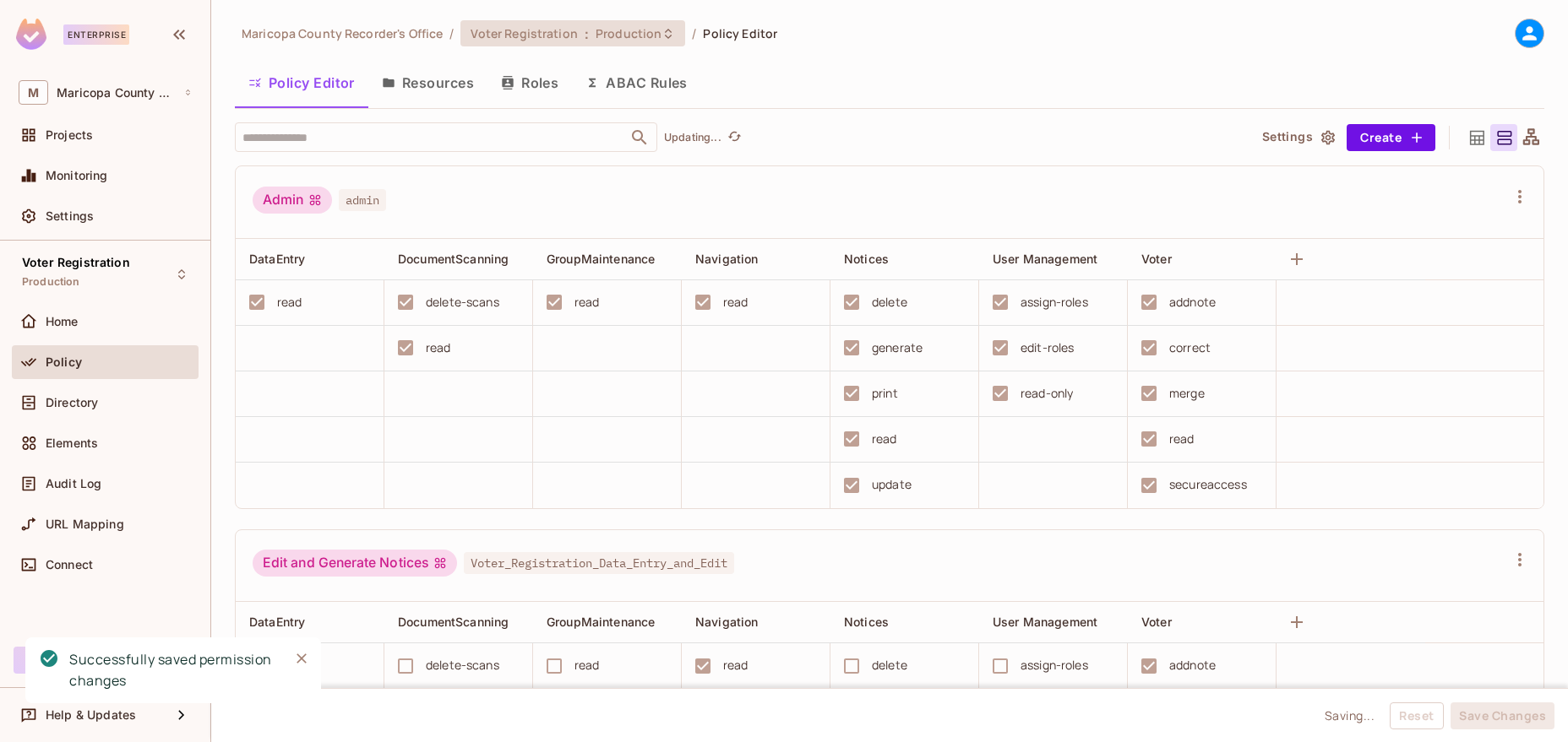
click at [604, 34] on span "Production" at bounding box center [628, 33] width 66 height 16
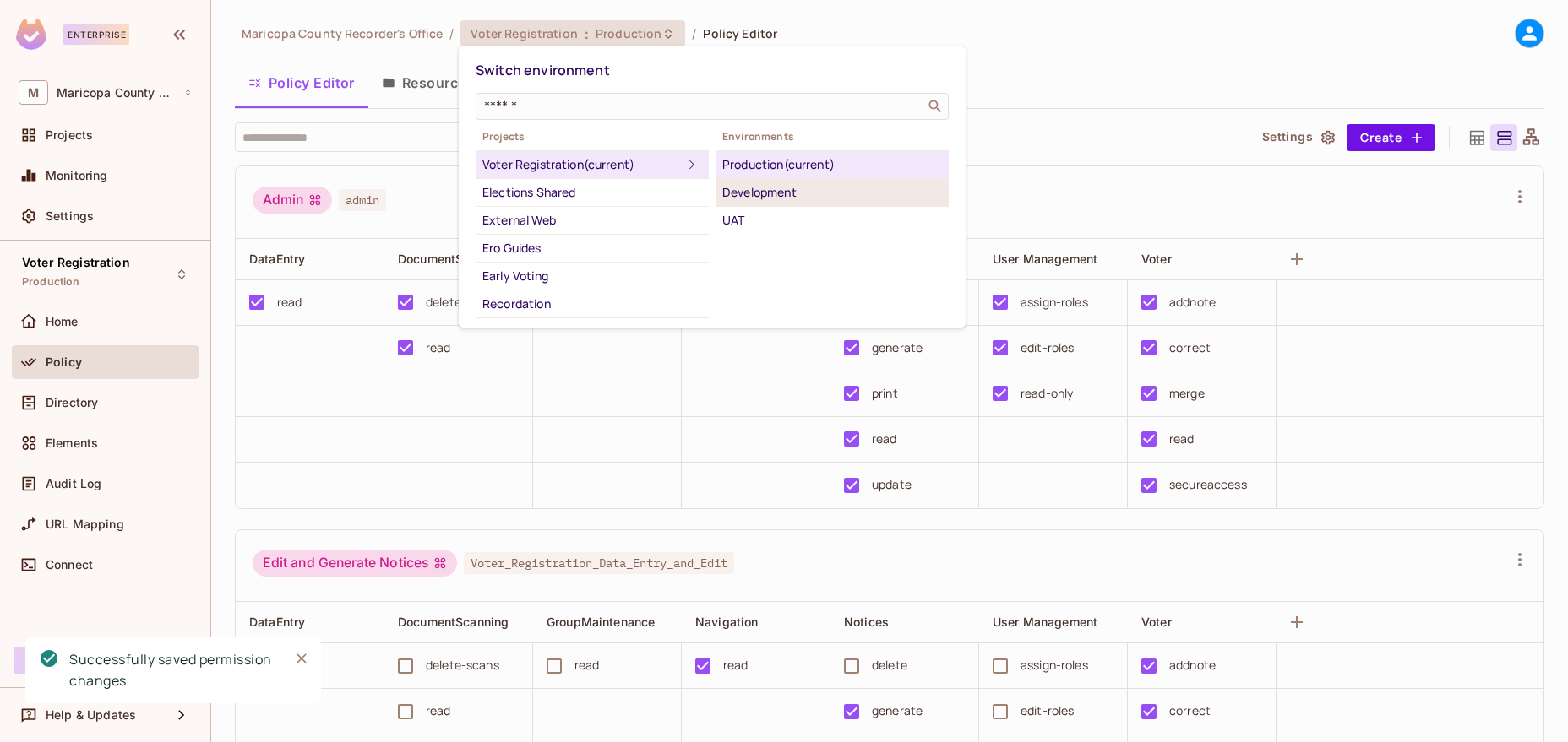
click at [772, 187] on div "Development" at bounding box center [832, 193] width 219 height 21
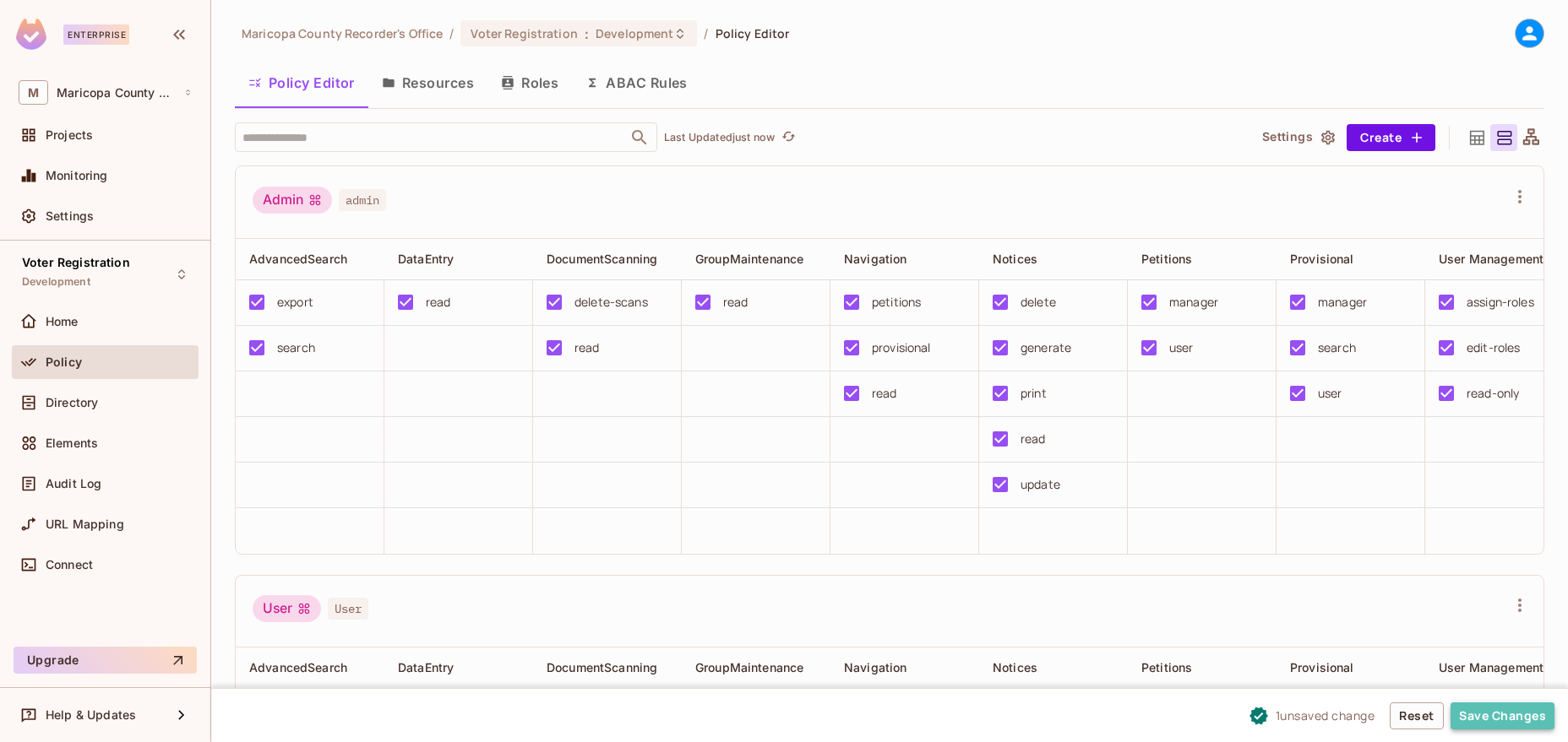
click at [1505, 716] on button "Save Changes" at bounding box center [1502, 716] width 104 height 27
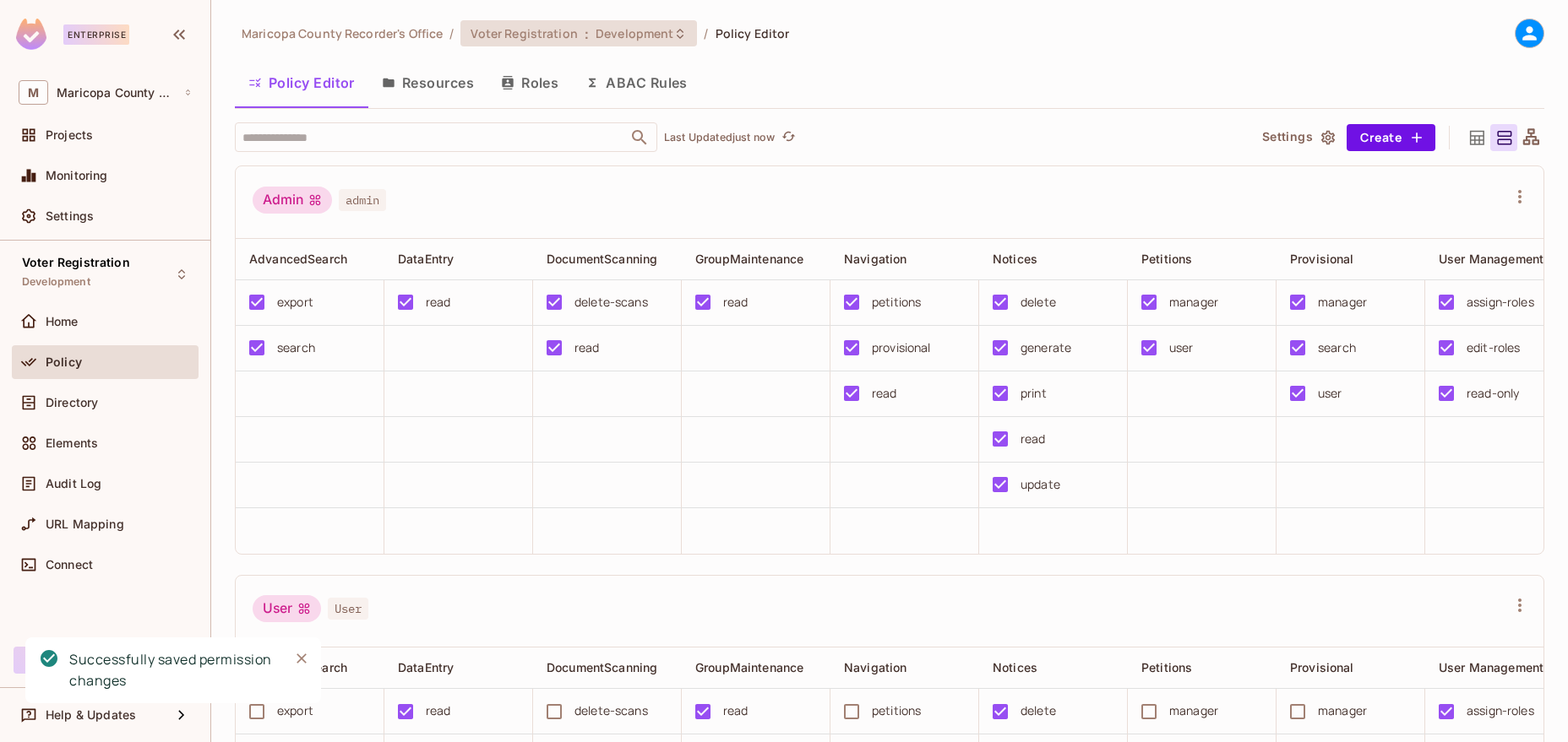
click at [664, 38] on span "Development" at bounding box center [634, 33] width 78 height 16
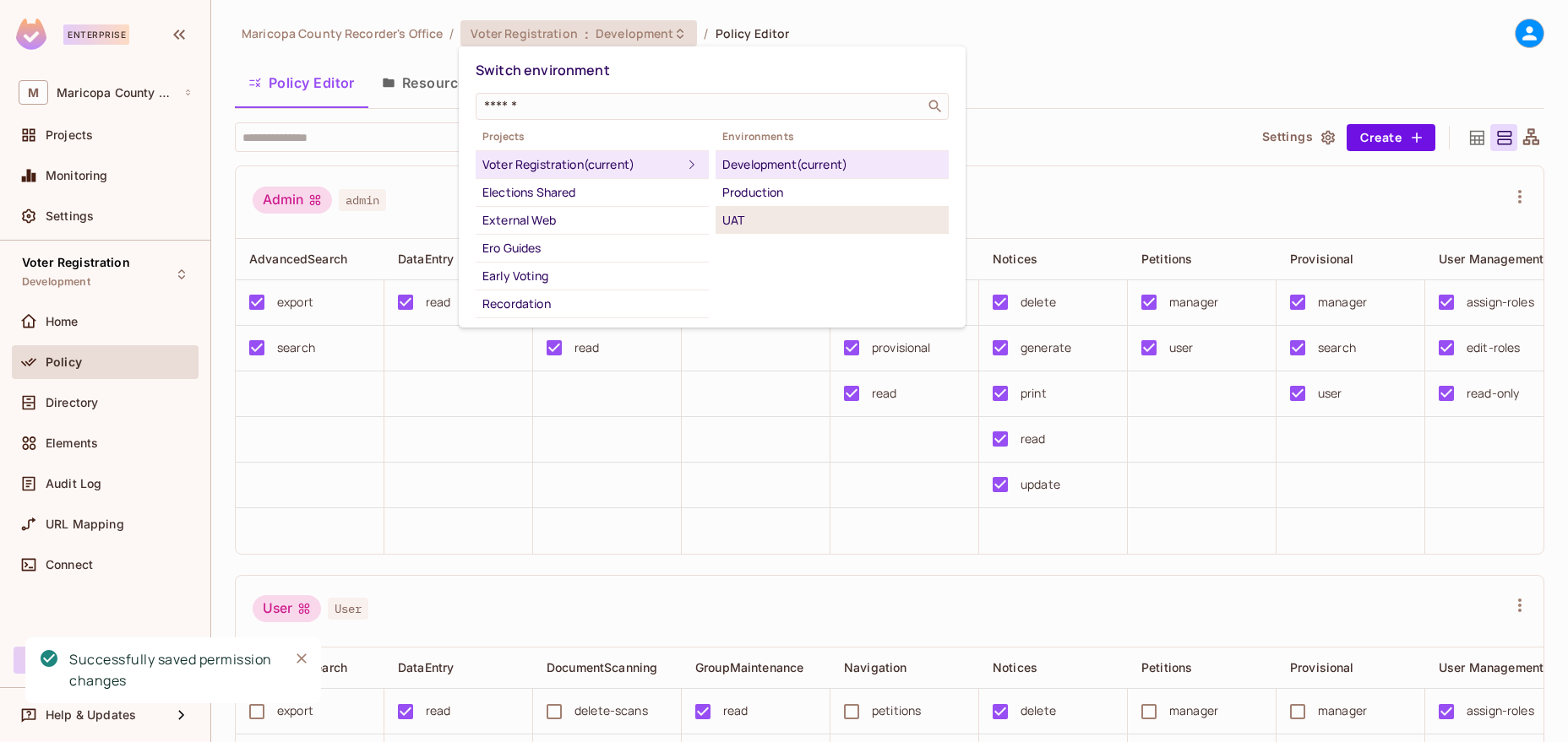
click at [748, 212] on div "UAT" at bounding box center [832, 220] width 219 height 21
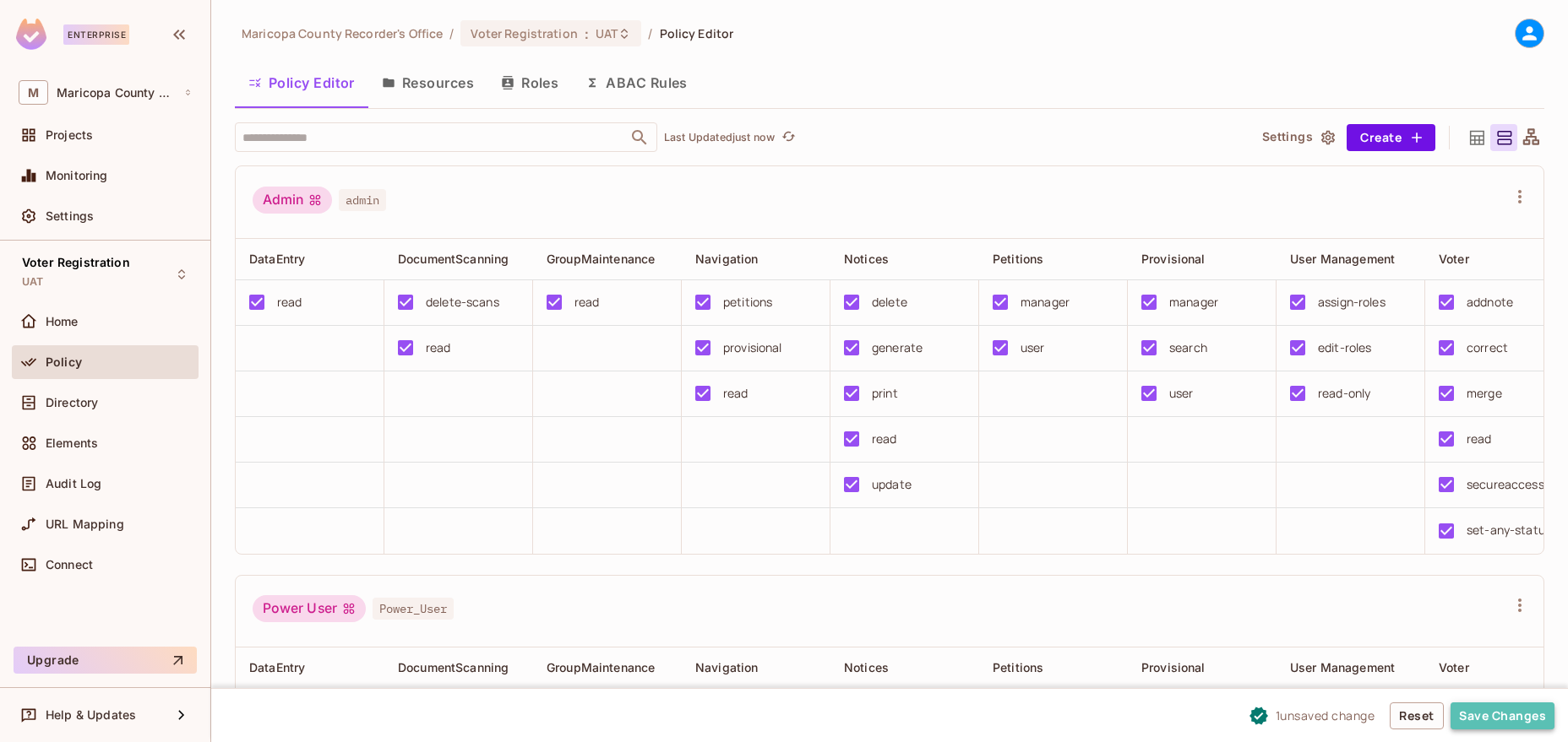
click at [1482, 709] on button "Save Changes" at bounding box center [1502, 716] width 104 height 27
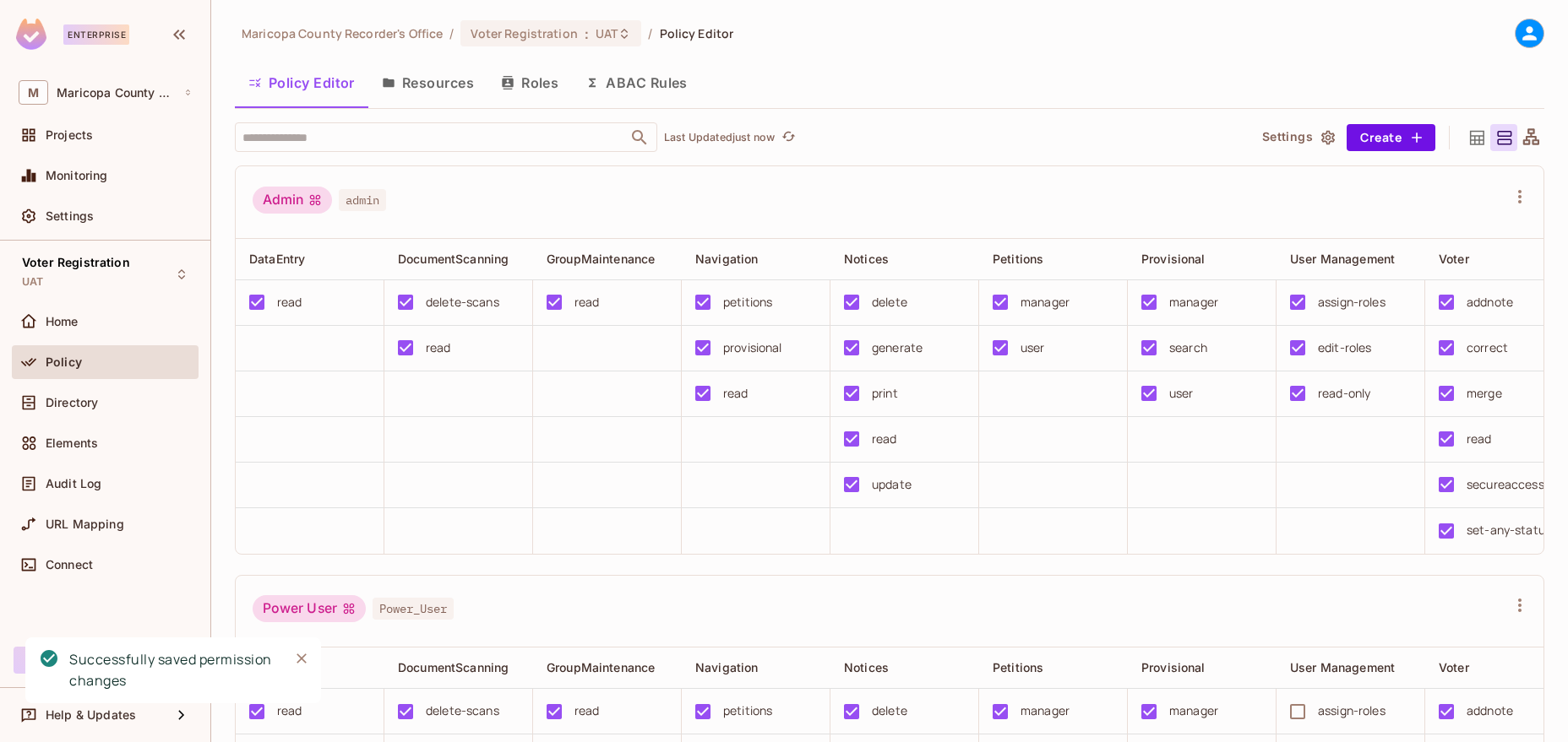
click at [1022, 89] on div "Policy Editor Resources Roles ABAC Rules" at bounding box center [889, 82] width 1309 height 42
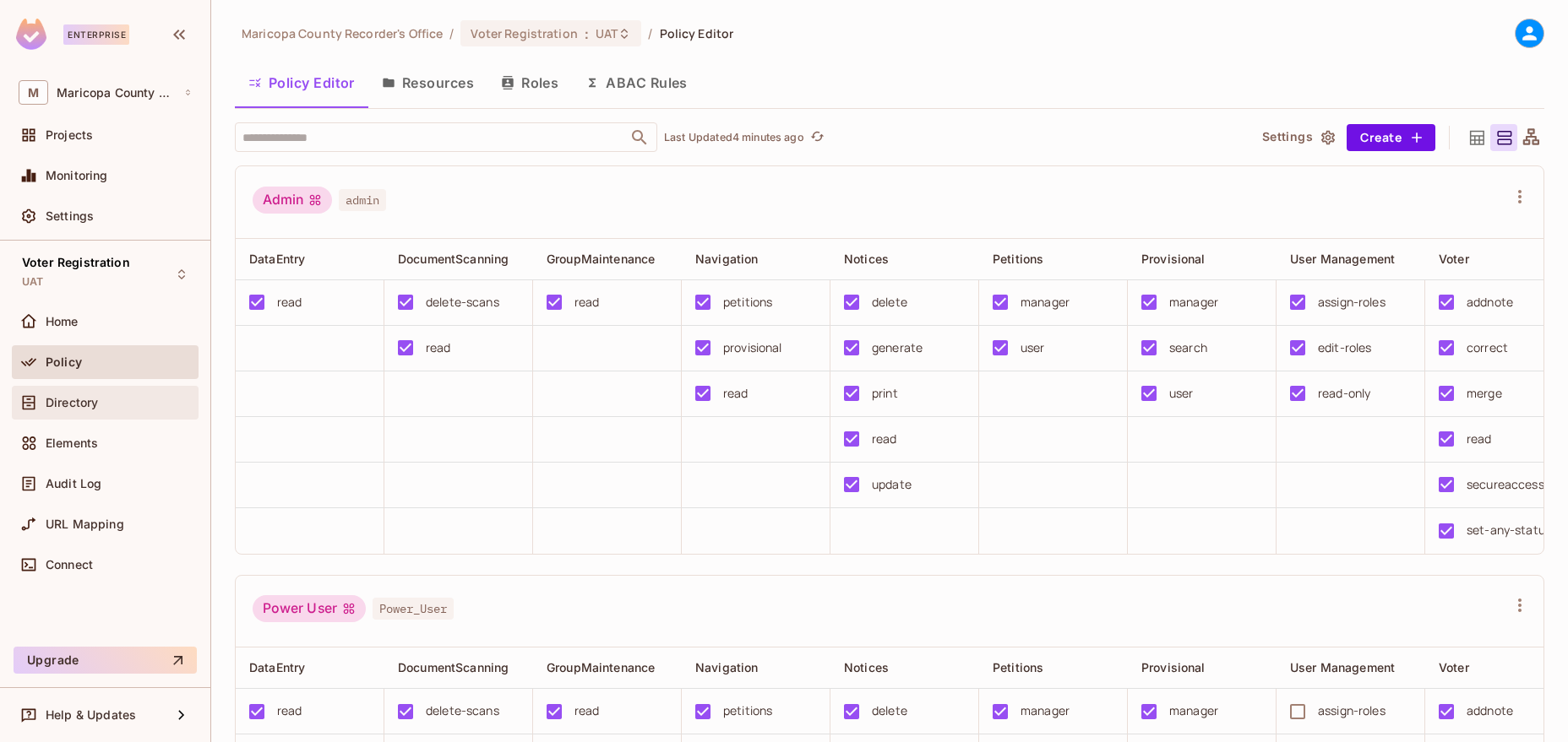
click at [100, 416] on div "Directory" at bounding box center [105, 402] width 187 height 33
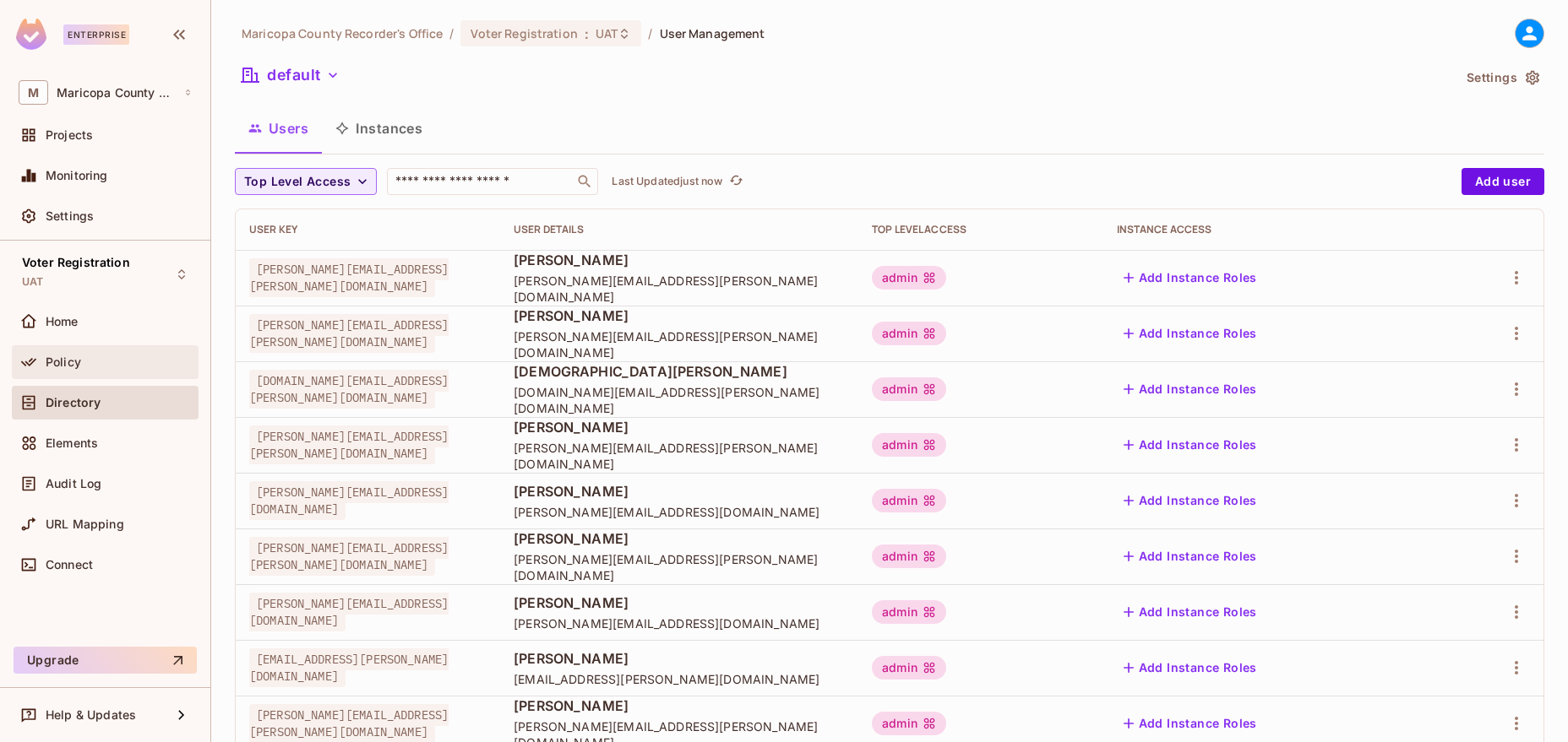
click at [86, 364] on div "Policy" at bounding box center [118, 362] width 147 height 14
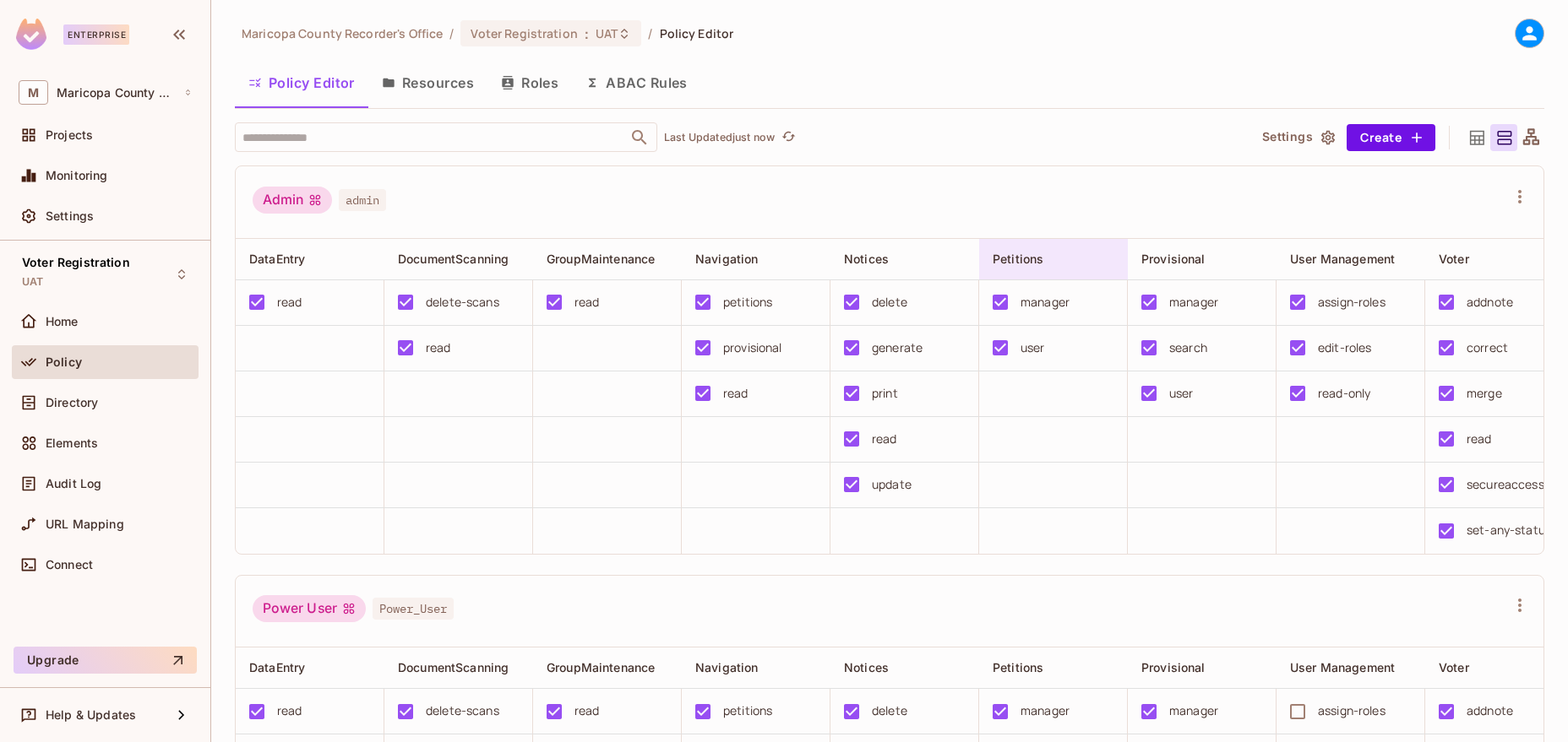
click at [1070, 255] on div "Petitions" at bounding box center [1048, 260] width 111 height 17
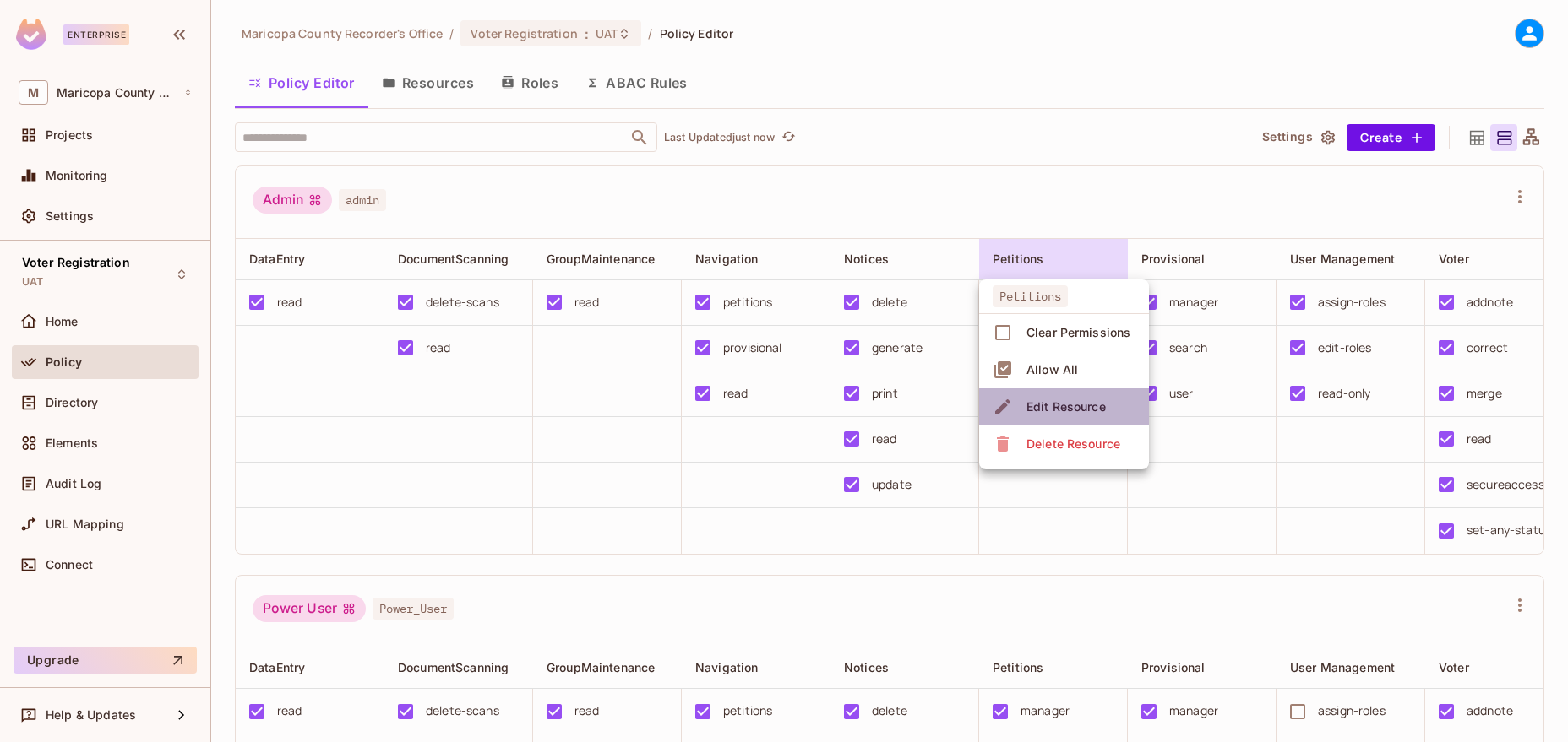
click at [1086, 412] on div "Edit Resource" at bounding box center [1066, 407] width 80 height 17
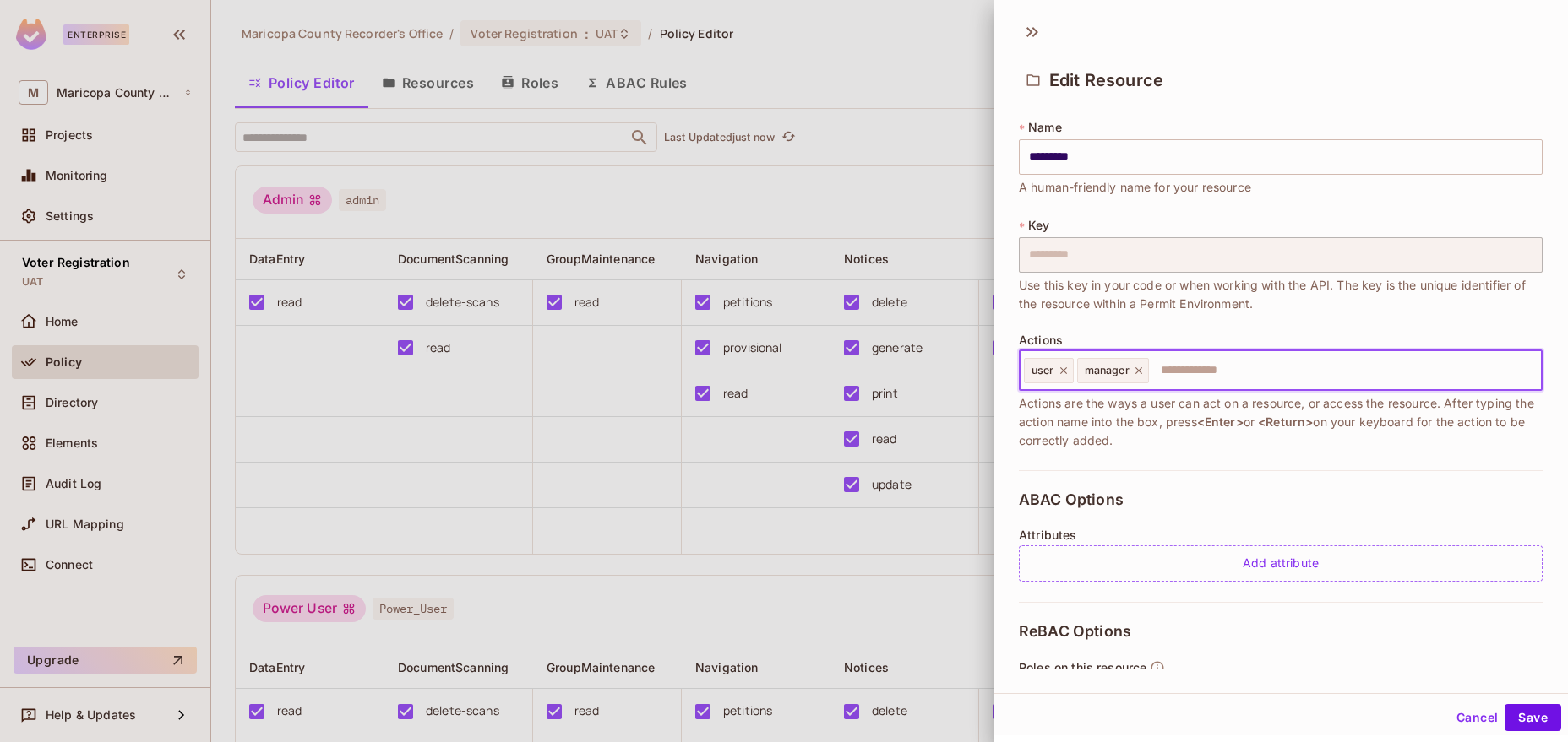
click at [1223, 381] on input "text" at bounding box center [1343, 370] width 385 height 33
type input "*"
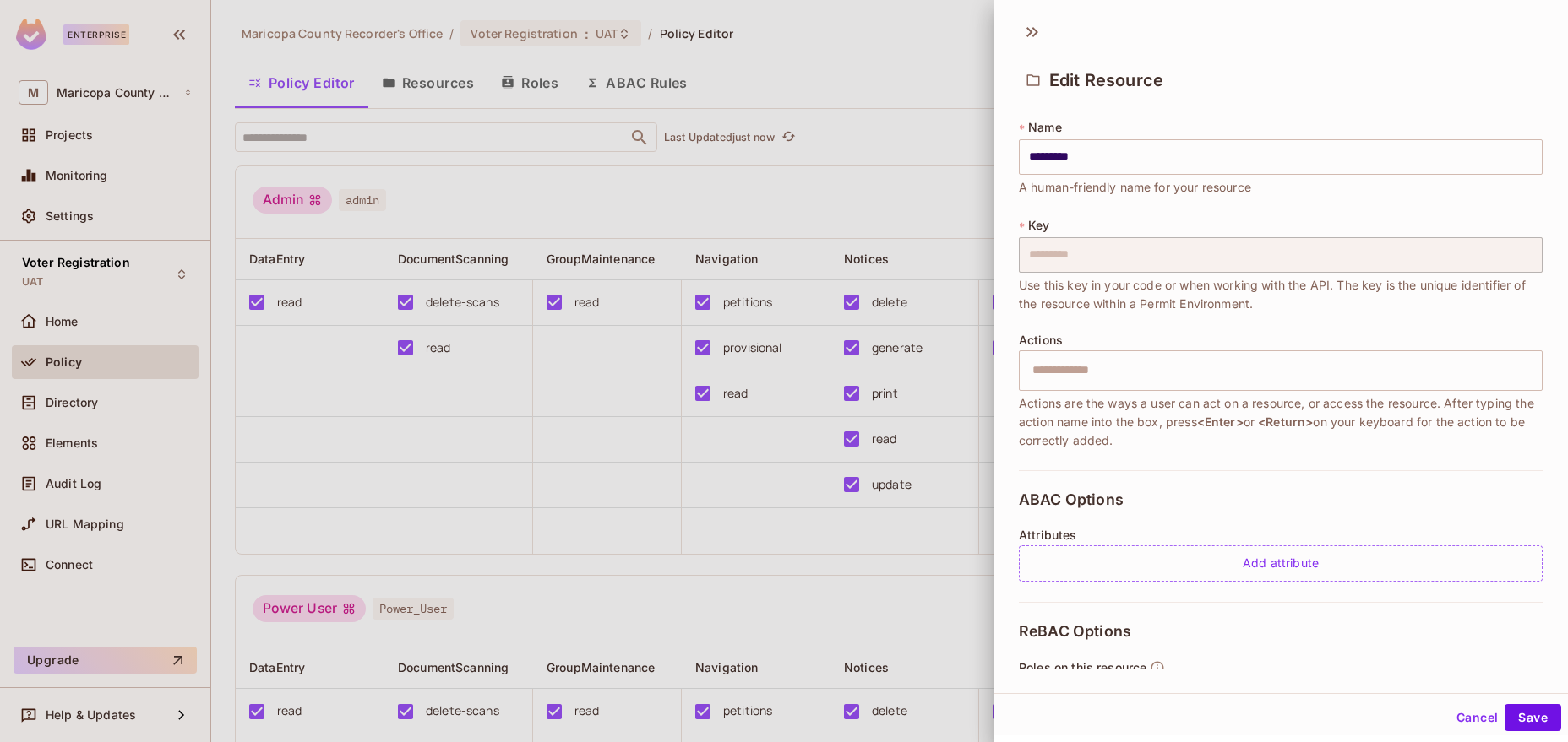
click at [1475, 714] on button "Cancel" at bounding box center [1477, 718] width 55 height 27
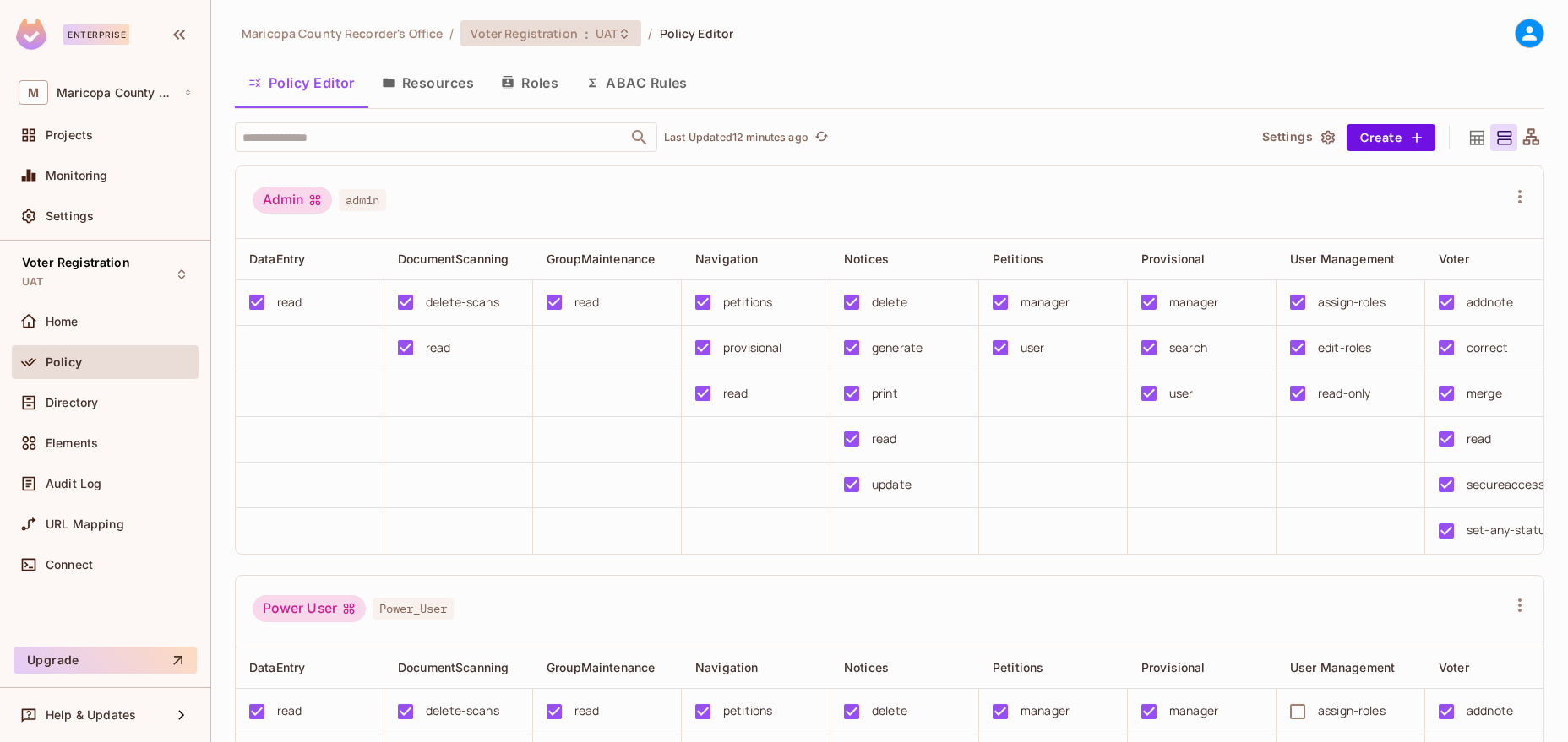
click at [547, 39] on span "Voter Registration" at bounding box center [524, 33] width 106 height 16
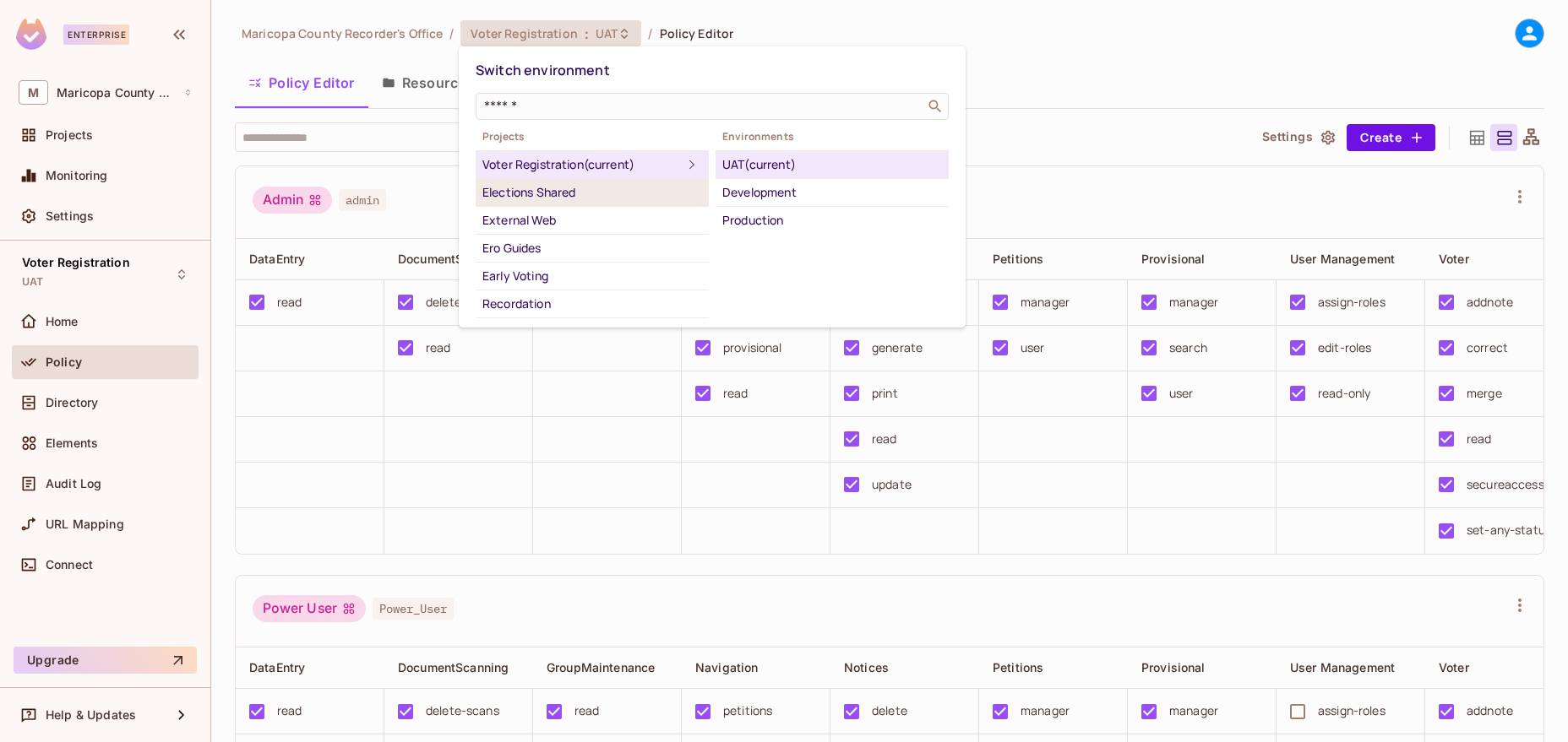
click at [563, 199] on div "Elections Shared" at bounding box center [592, 193] width 219 height 21
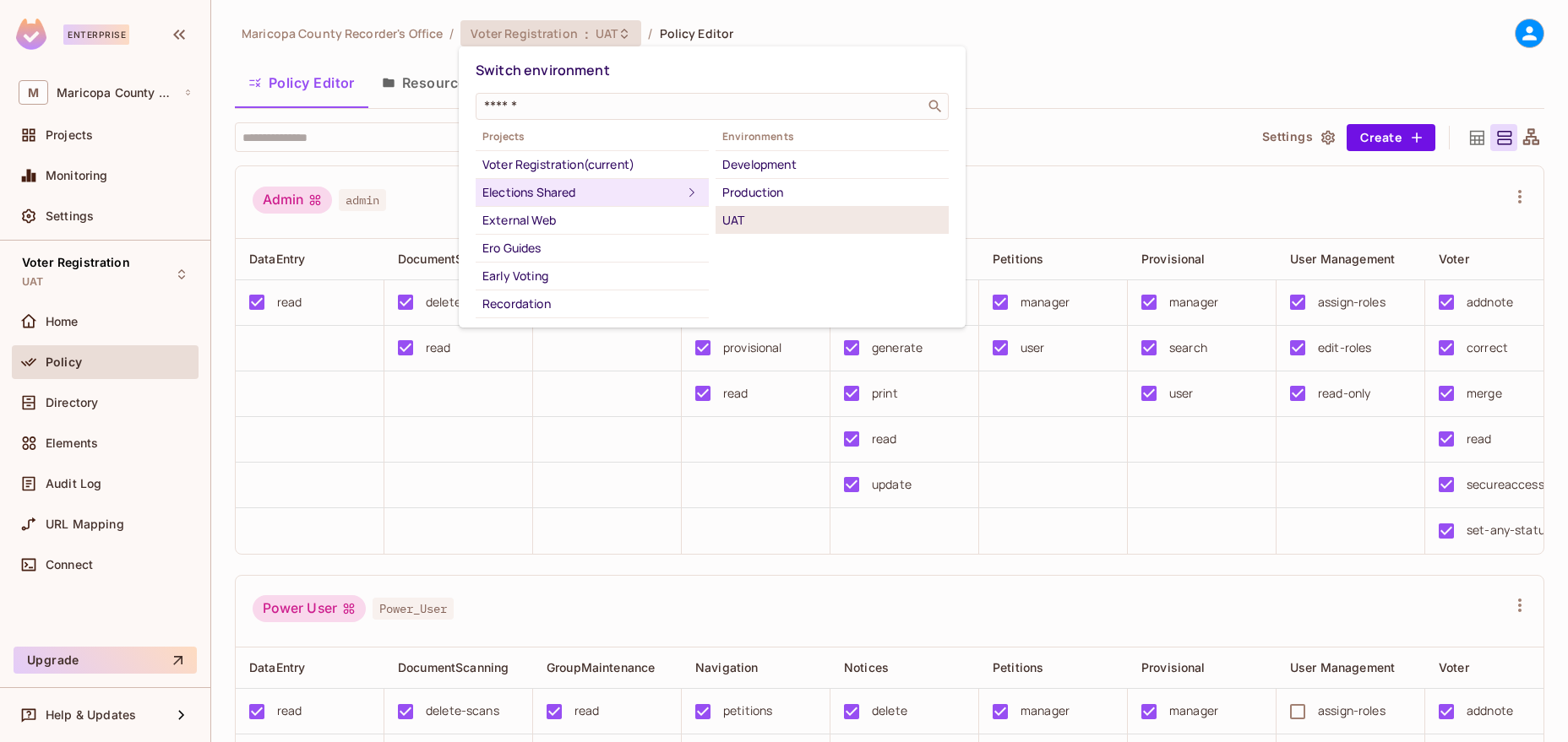
click at [751, 218] on div "UAT" at bounding box center [832, 220] width 219 height 21
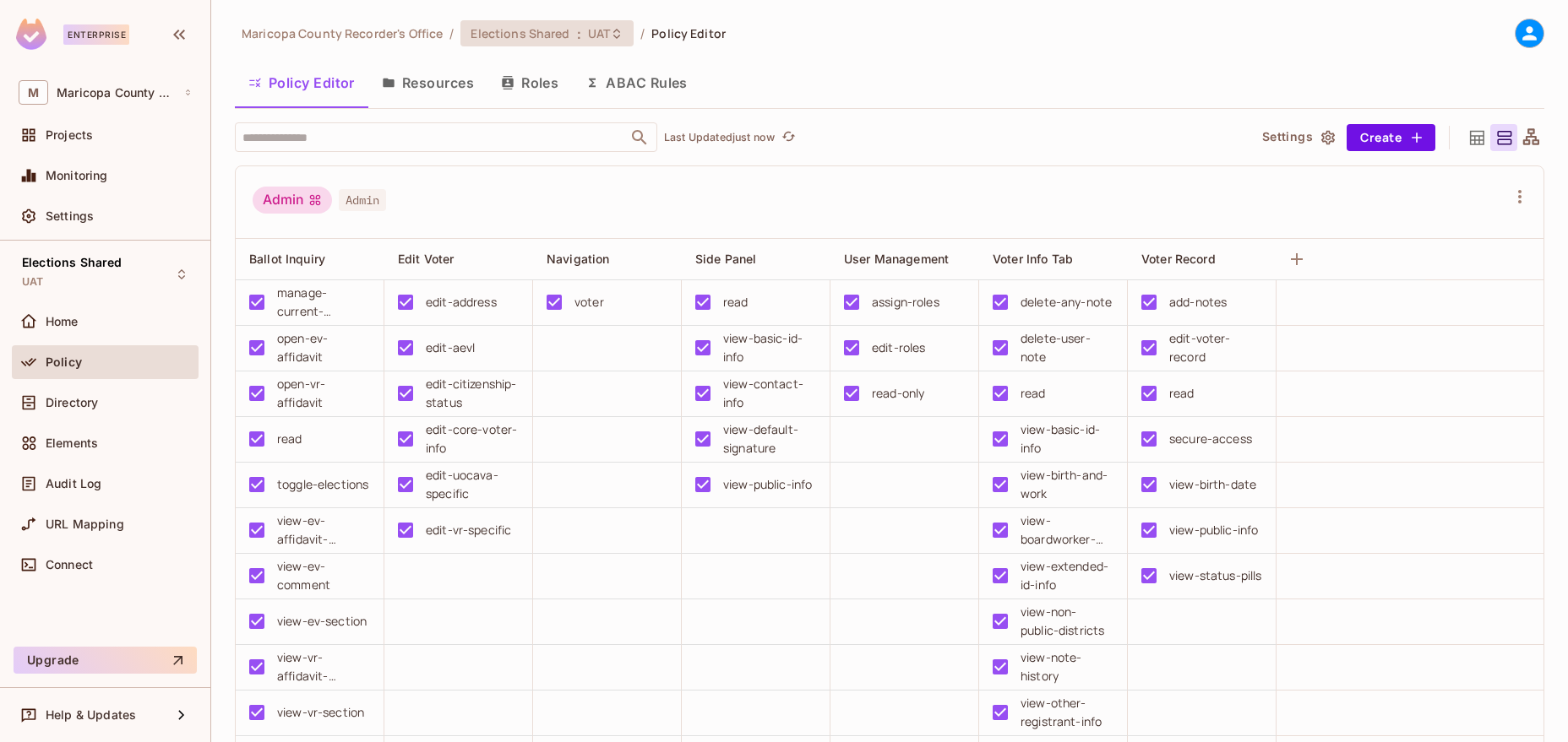
drag, startPoint x: 555, startPoint y: 50, endPoint x: 569, endPoint y: 39, distance: 17.8
click at [556, 48] on div "Maricopa County Recorder's Office / Elections Shared : UAT / Policy Editor Poli…" at bounding box center [889, 381] width 1309 height 725
click at [578, 27] on div "Elections Shared : UAT" at bounding box center [536, 33] width 133 height 16
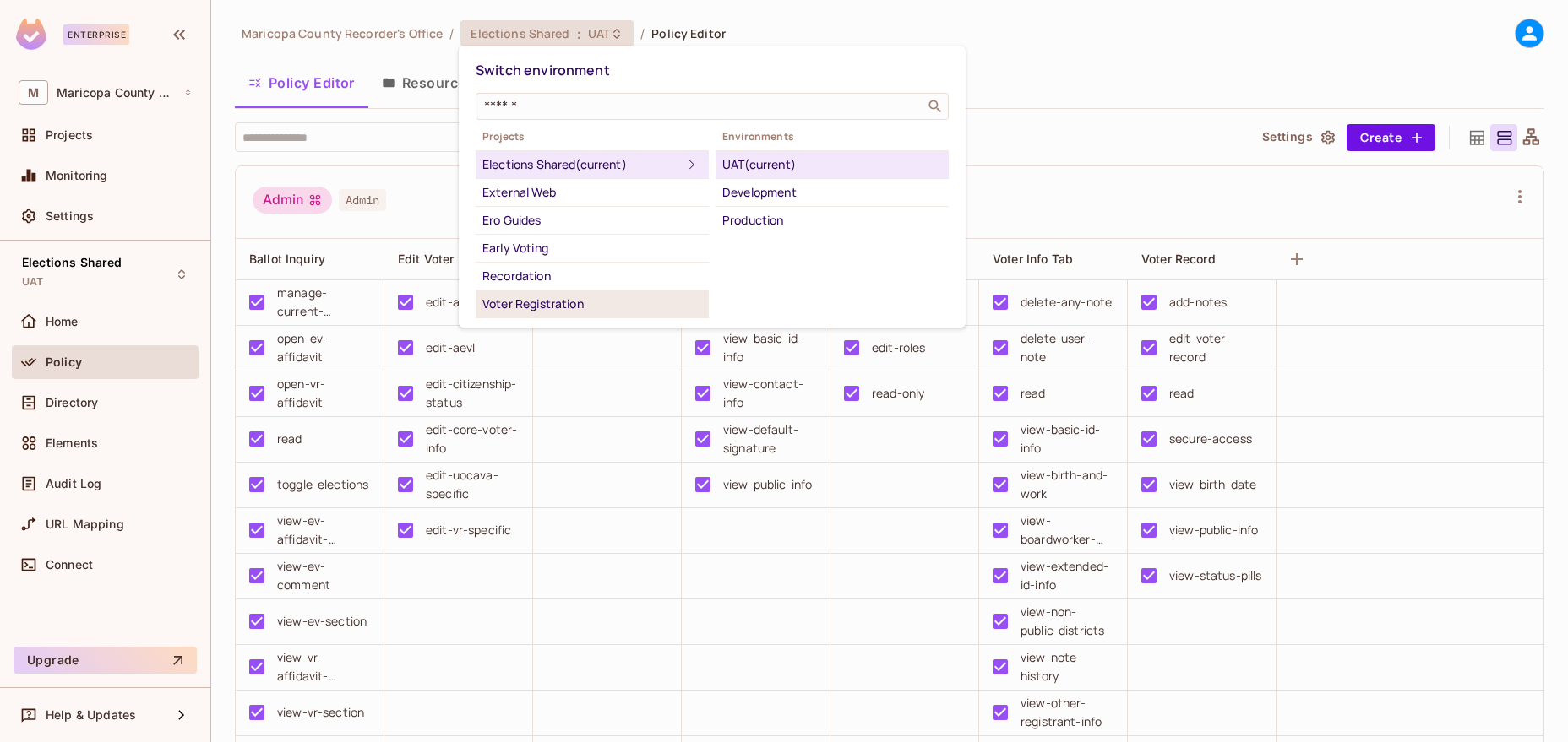
click at [558, 301] on div "Voter Registration" at bounding box center [592, 304] width 219 height 21
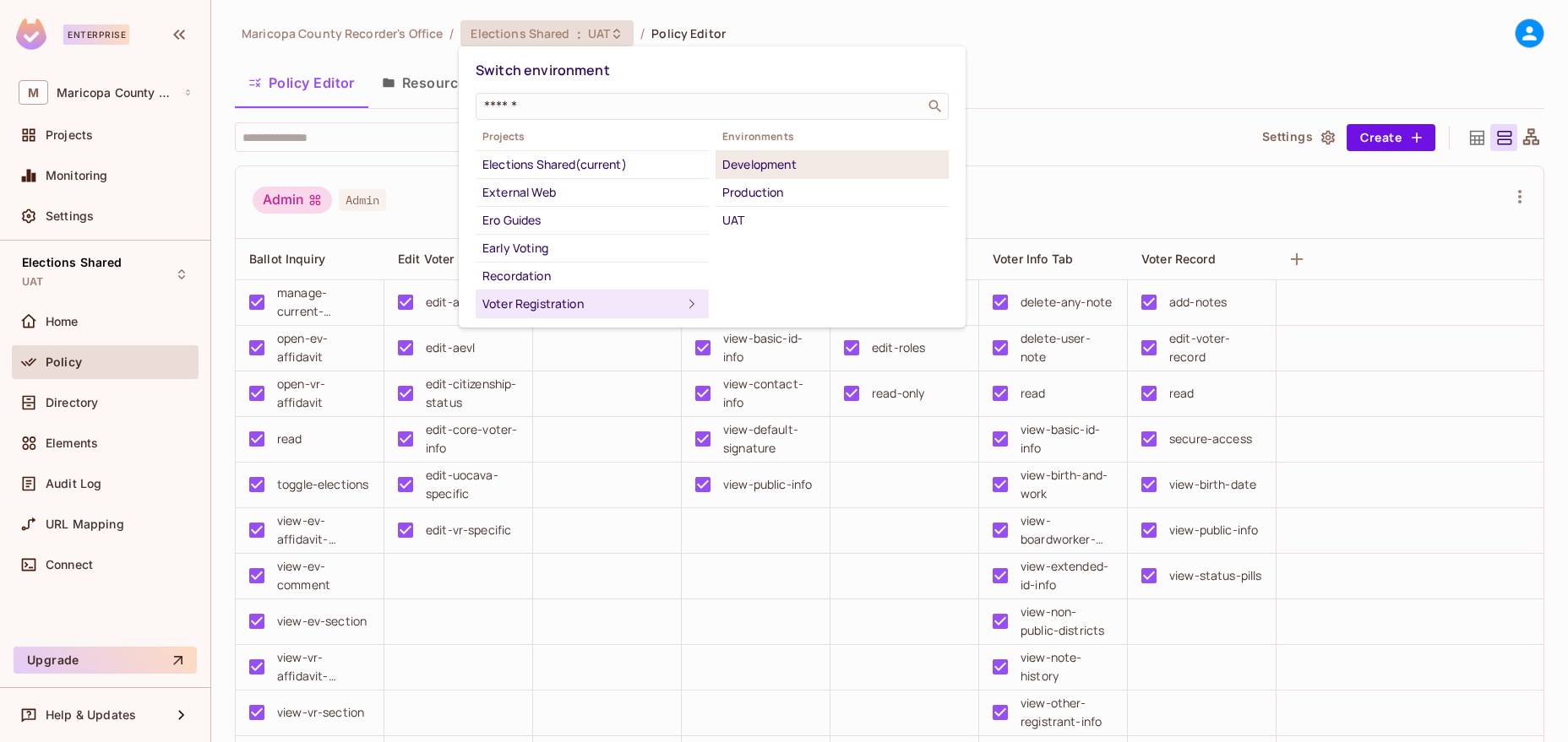
click at [784, 176] on li "Development" at bounding box center [832, 165] width 233 height 28
